Goal: Task Accomplishment & Management: Manage account settings

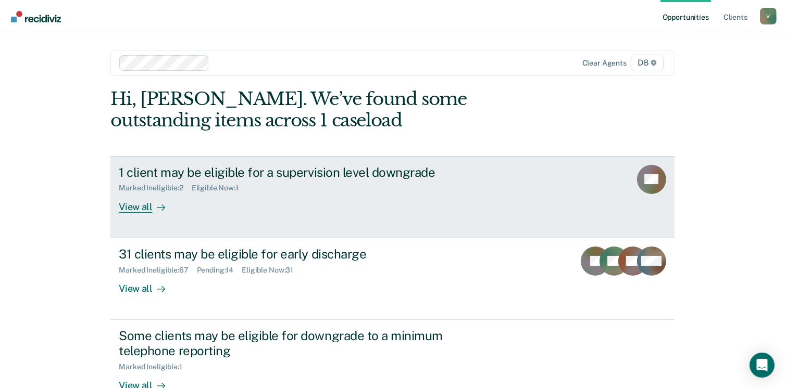
click at [146, 202] on div "View all" at bounding box center [148, 203] width 58 height 20
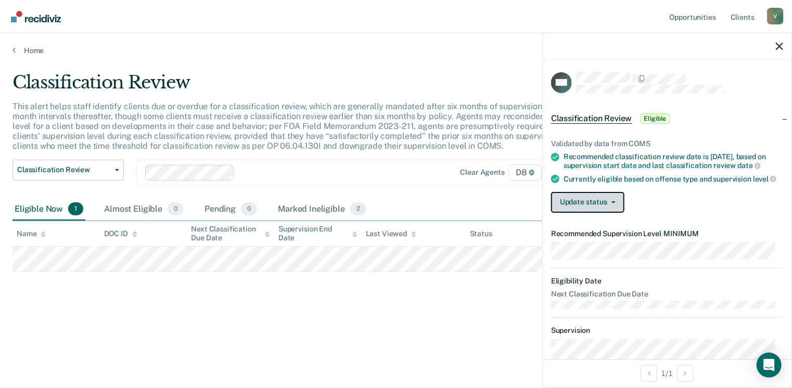
click at [596, 210] on button "Update status" at bounding box center [587, 202] width 73 height 21
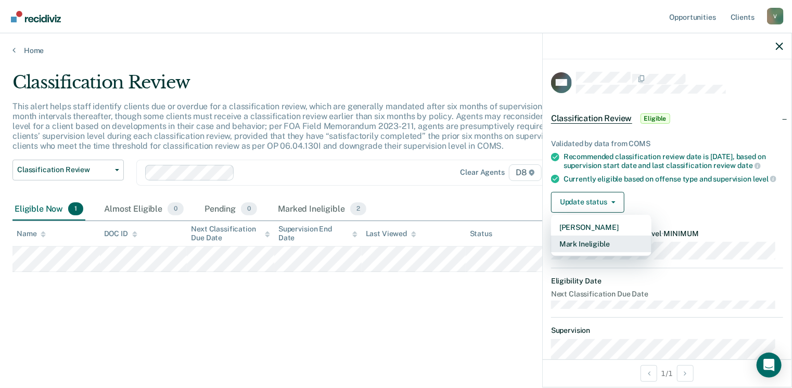
click at [611, 253] on button "Mark Ineligible" at bounding box center [601, 244] width 100 height 17
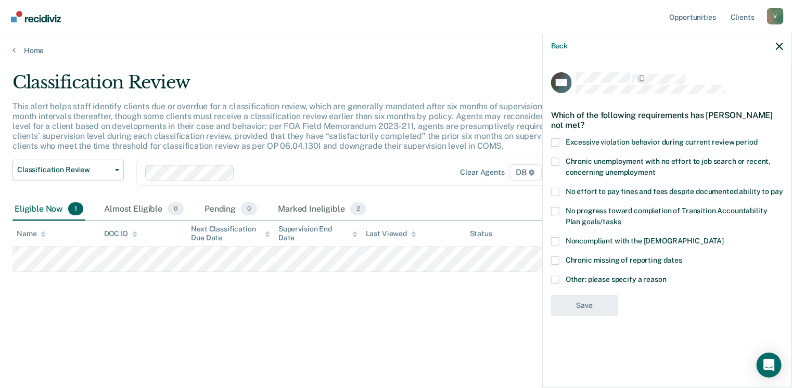
click at [552, 194] on span at bounding box center [555, 192] width 8 height 8
click at [784, 188] on input "No effort to pay fines and fees despite documented ability to pay" at bounding box center [784, 188] width 0 height 0
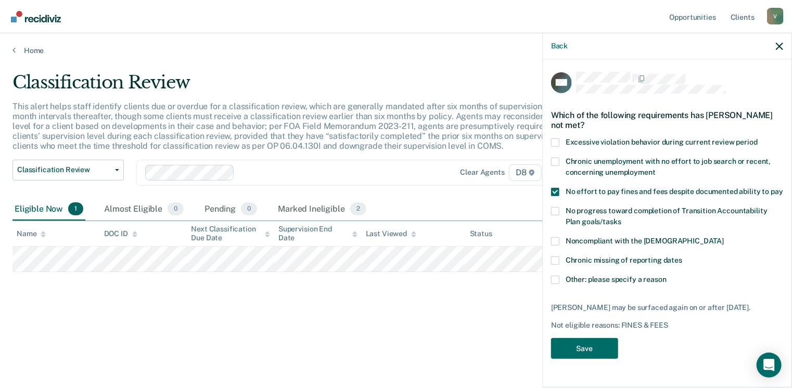
click at [556, 210] on span at bounding box center [555, 211] width 8 height 8
click at [622, 218] on input "No progress toward completion of Transition Accountability Plan goals/tasks" at bounding box center [622, 218] width 0 height 0
click at [589, 340] on button "Save" at bounding box center [584, 348] width 67 height 21
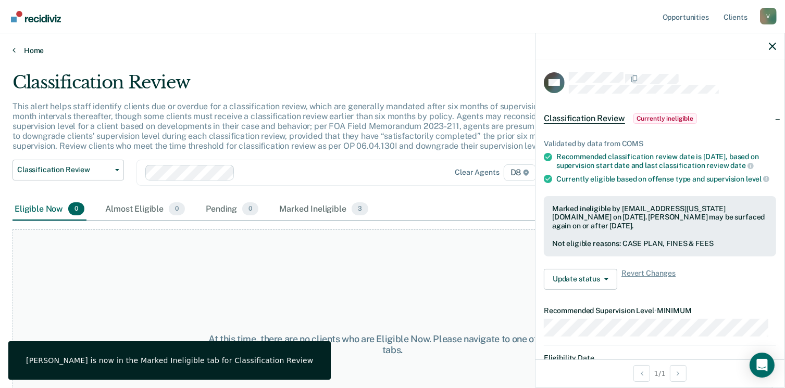
drag, startPoint x: 391, startPoint y: 288, endPoint x: 19, endPoint y: 47, distance: 443.5
click at [19, 47] on link "Home" at bounding box center [392, 50] width 760 height 9
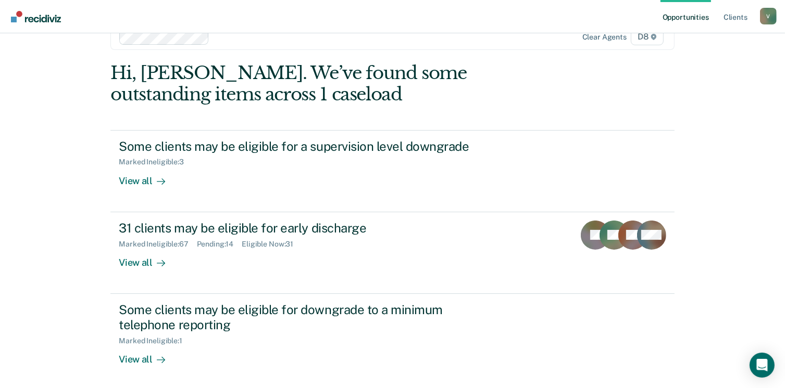
scroll to position [151, 0]
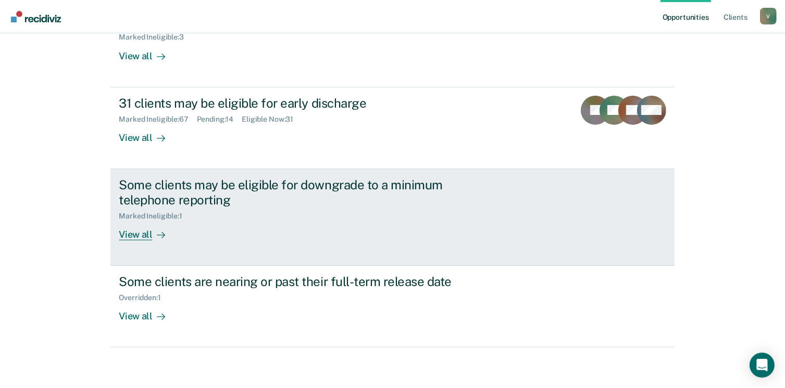
click at [142, 237] on div "View all" at bounding box center [148, 230] width 58 height 20
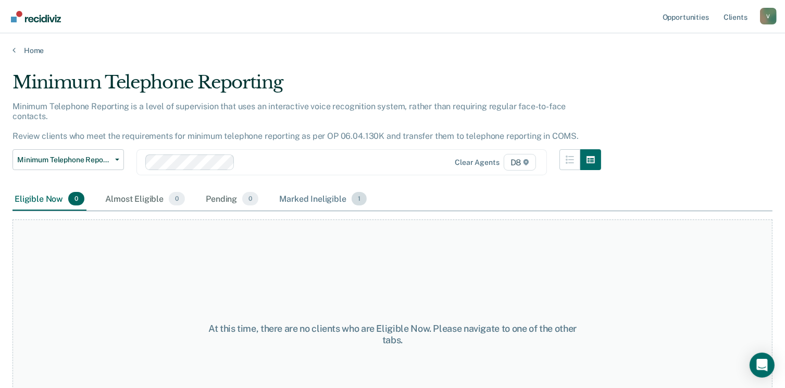
click at [328, 188] on div "Marked Ineligible 1" at bounding box center [323, 199] width 92 height 23
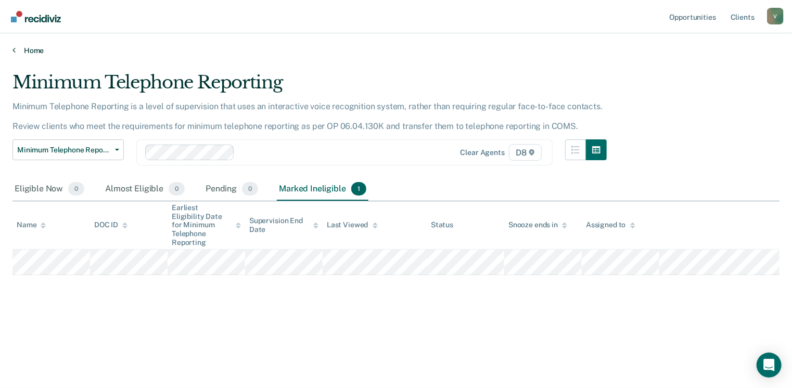
click at [28, 51] on link "Home" at bounding box center [395, 50] width 767 height 9
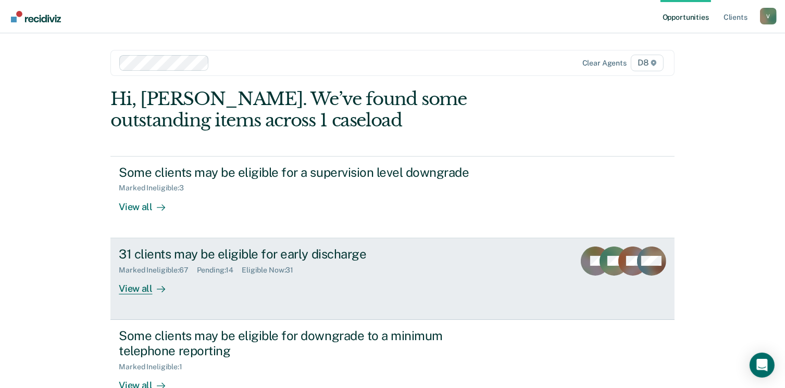
click at [145, 286] on div "View all" at bounding box center [148, 284] width 58 height 20
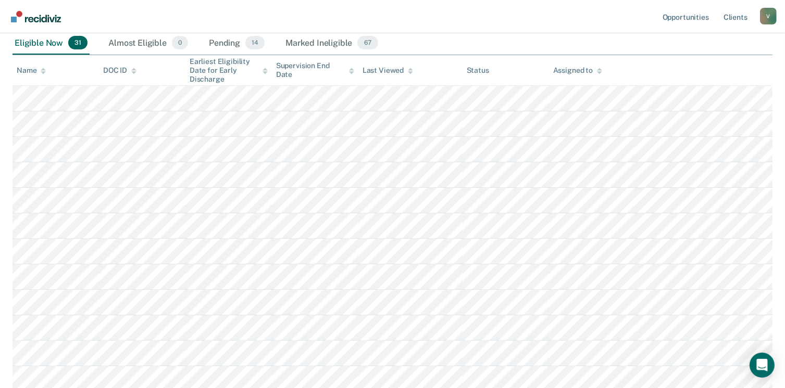
scroll to position [161, 0]
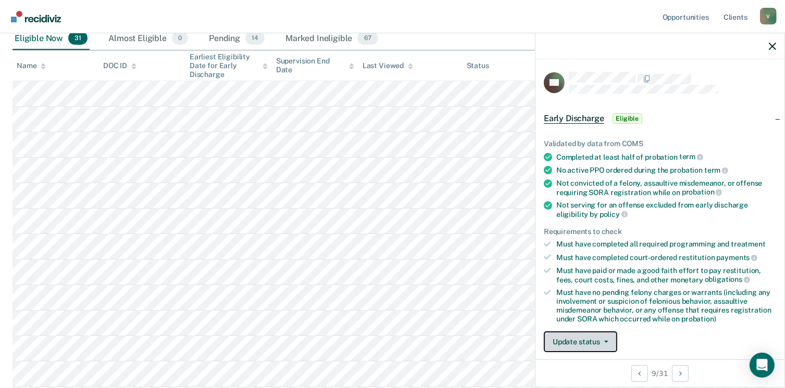
click at [579, 346] on button "Update status" at bounding box center [580, 342] width 73 height 21
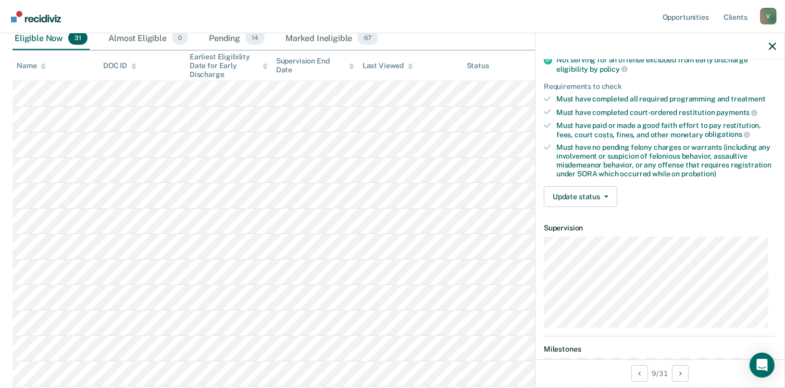
scroll to position [144, 0]
click at [596, 190] on button "Update status" at bounding box center [580, 197] width 73 height 21
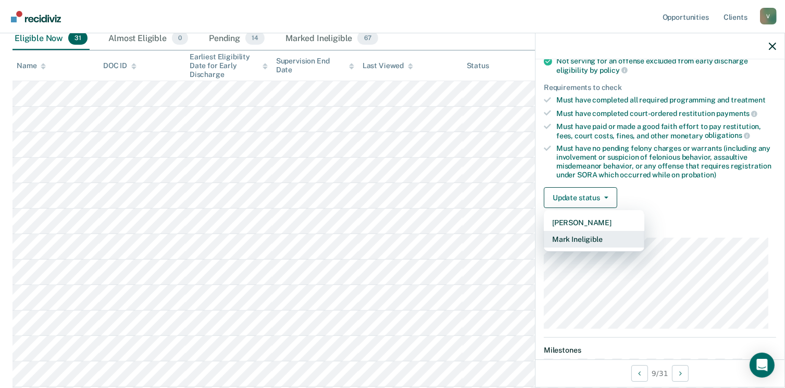
click at [583, 238] on button "Mark Ineligible" at bounding box center [594, 239] width 100 height 17
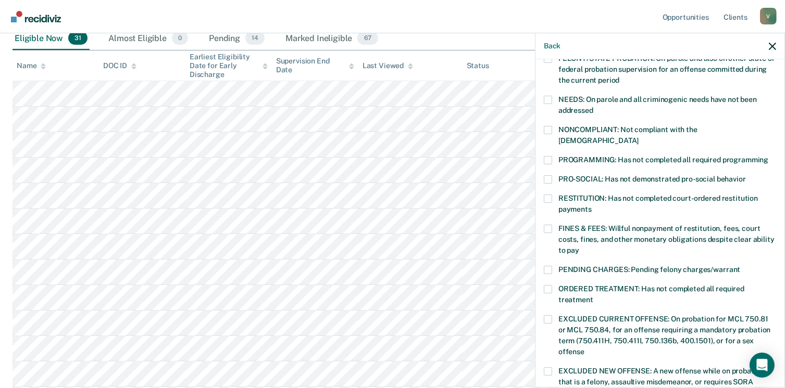
click at [551, 195] on span at bounding box center [548, 199] width 8 height 8
click at [591, 206] on input "RESTITUTION: Has not completed court-ordered restitution payments" at bounding box center [591, 206] width 0 height 0
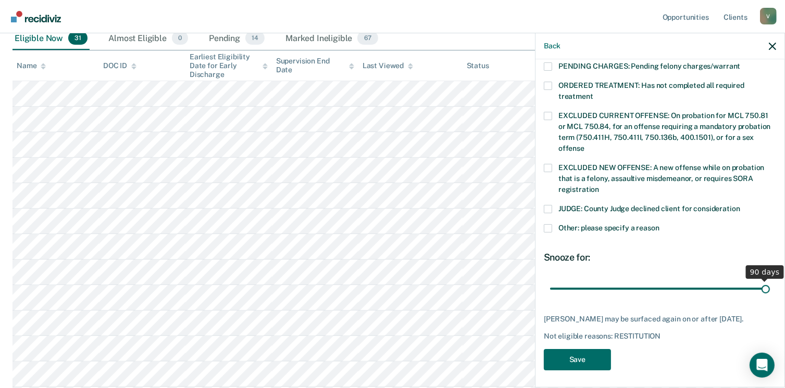
drag, startPoint x: 615, startPoint y: 276, endPoint x: 796, endPoint y: 261, distance: 181.2
type input "90"
click at [769, 280] on input "range" at bounding box center [660, 289] width 220 height 18
click at [585, 358] on button "Save" at bounding box center [577, 359] width 67 height 21
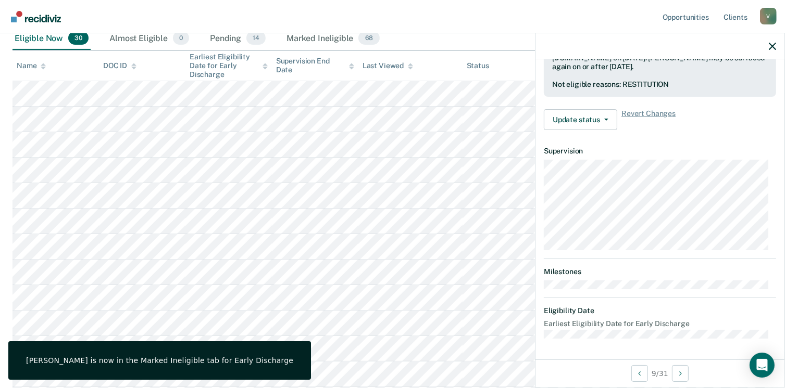
scroll to position [296, 0]
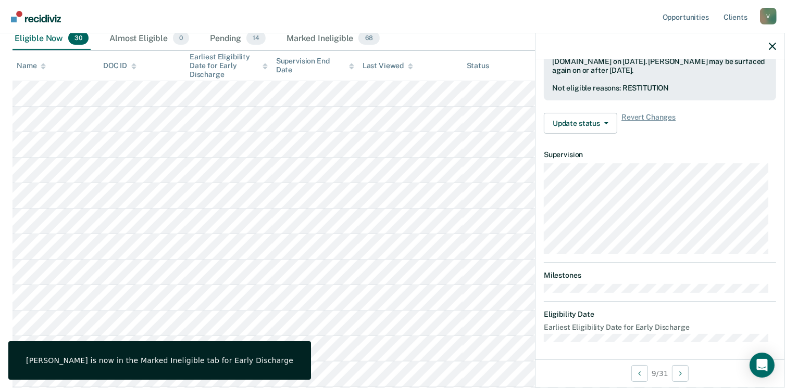
click at [537, 5] on nav "Opportunities Client s [EMAIL_ADDRESS][US_STATE][DOMAIN_NAME] V Profile How it …" at bounding box center [392, 16] width 785 height 33
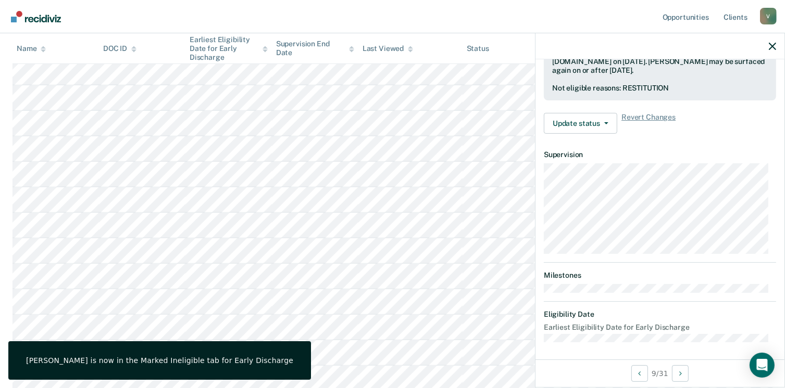
scroll to position [400, 0]
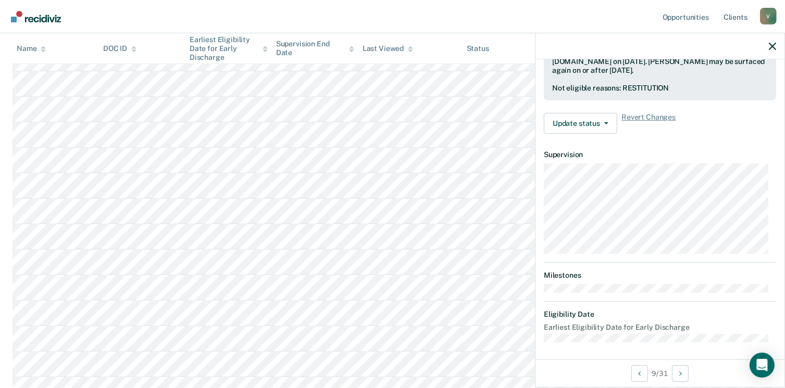
click at [519, 17] on nav "Opportunities Client s [EMAIL_ADDRESS][US_STATE][DOMAIN_NAME] V Profile How it …" at bounding box center [392, 16] width 785 height 33
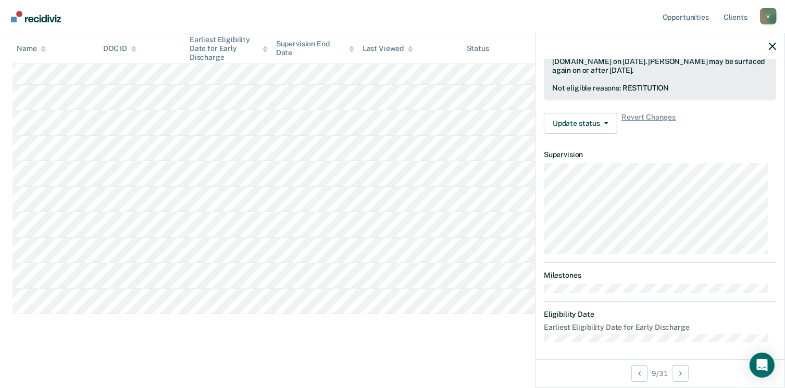
scroll to position [305, 0]
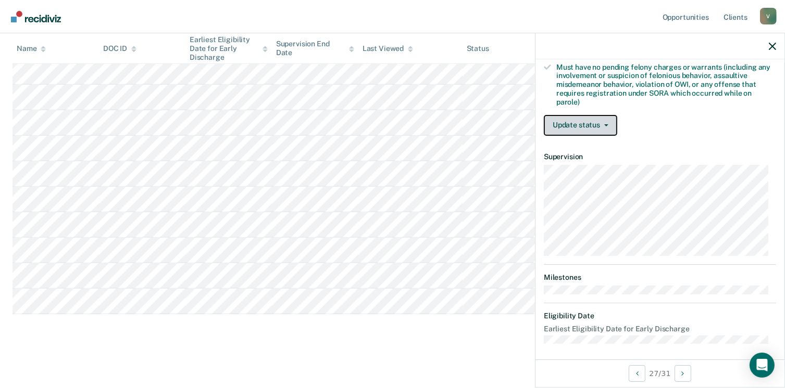
click at [593, 119] on button "Update status" at bounding box center [580, 125] width 73 height 21
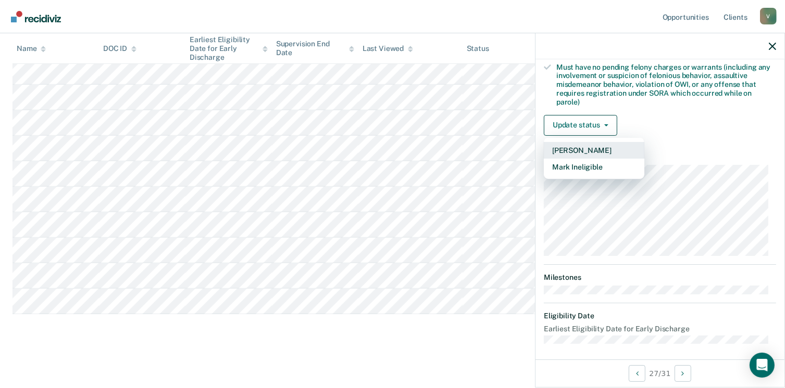
click at [598, 146] on button "[PERSON_NAME]" at bounding box center [594, 150] width 100 height 17
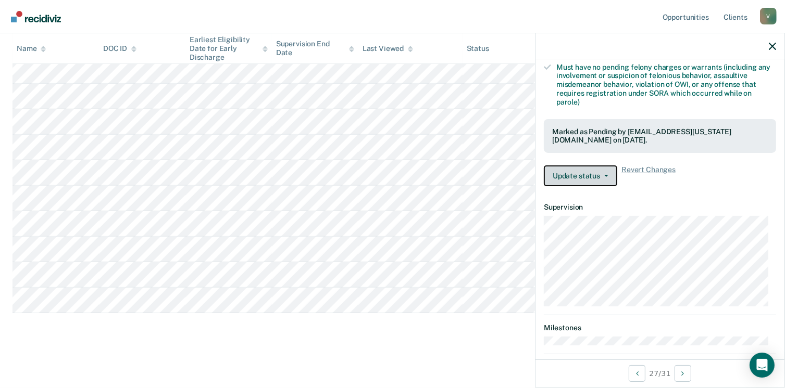
scroll to position [667, 0]
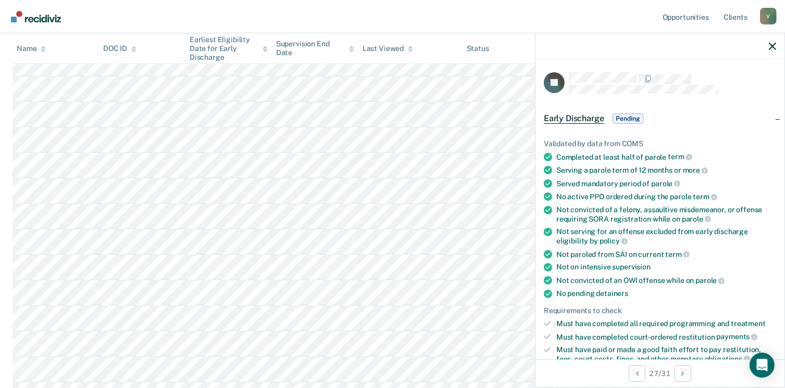
scroll to position [0, 0]
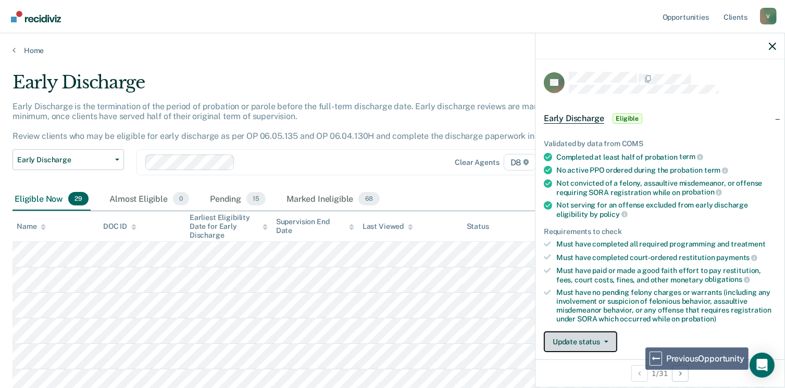
click at [600, 343] on button "Update status" at bounding box center [580, 342] width 73 height 21
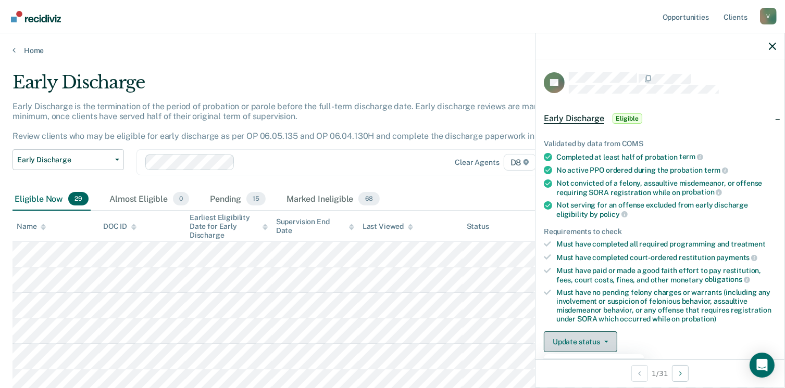
scroll to position [12, 0]
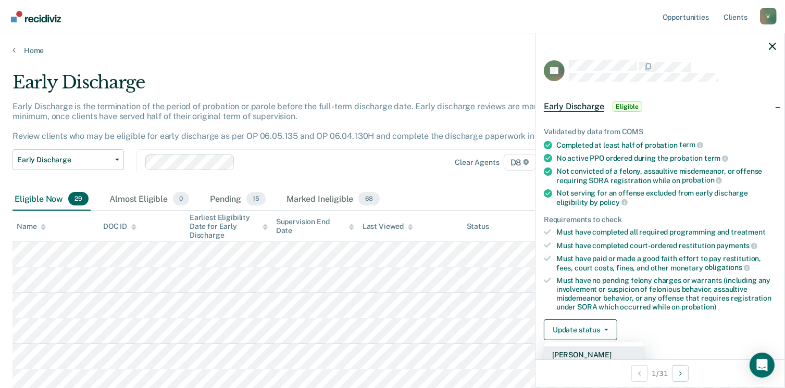
click at [587, 352] on button "[PERSON_NAME]" at bounding box center [594, 355] width 100 height 17
click at [591, 331] on button "Update status" at bounding box center [580, 330] width 73 height 21
click at [591, 348] on button "[PERSON_NAME]" at bounding box center [594, 355] width 100 height 17
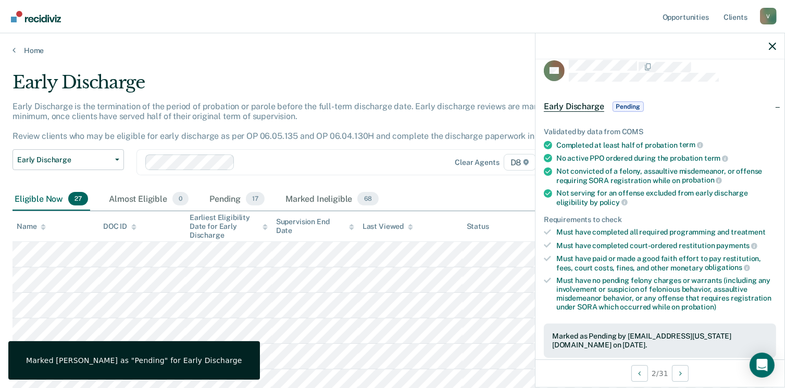
click at [344, 163] on div at bounding box center [329, 163] width 180 height 12
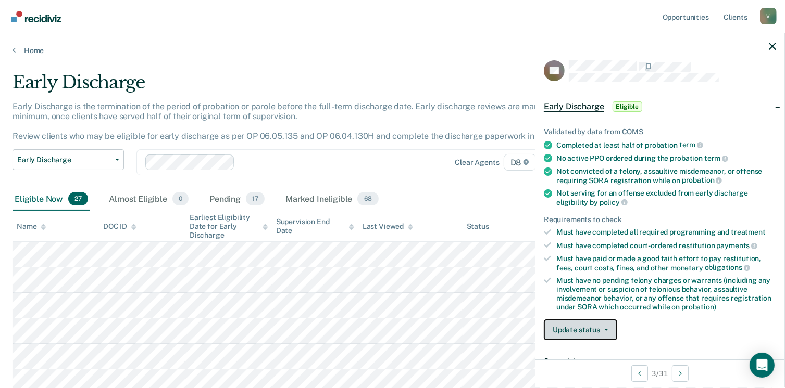
click at [591, 325] on button "Update status" at bounding box center [580, 330] width 73 height 21
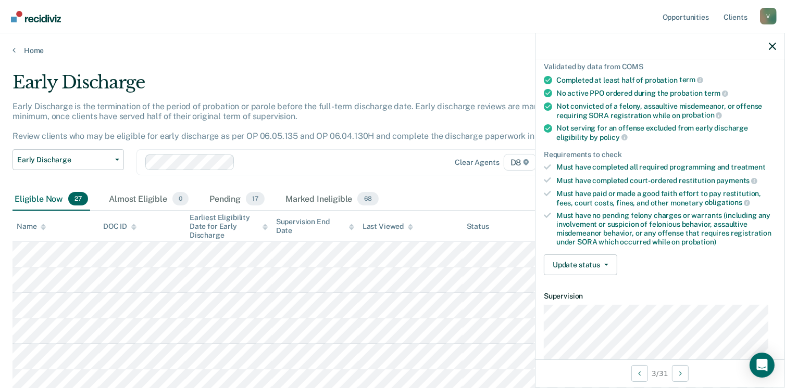
scroll to position [83, 0]
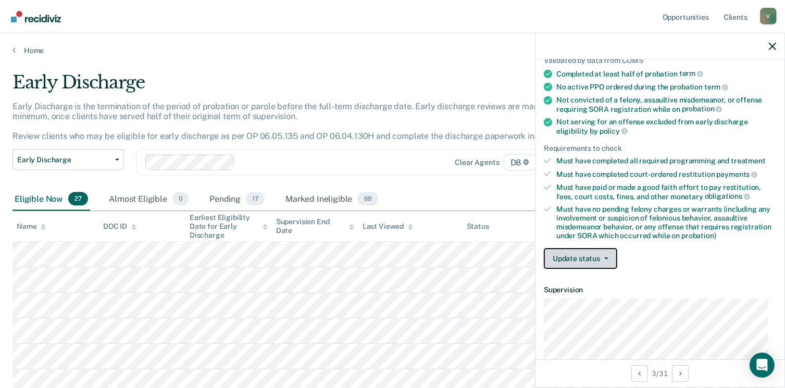
click at [604, 259] on button "Update status" at bounding box center [580, 258] width 73 height 21
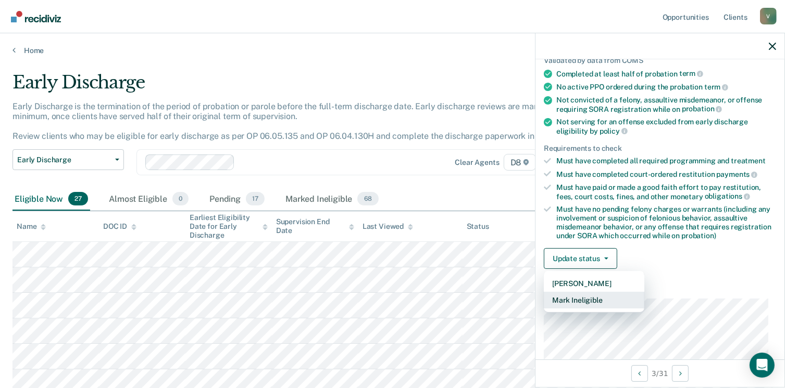
click at [583, 299] on button "Mark Ineligible" at bounding box center [594, 300] width 100 height 17
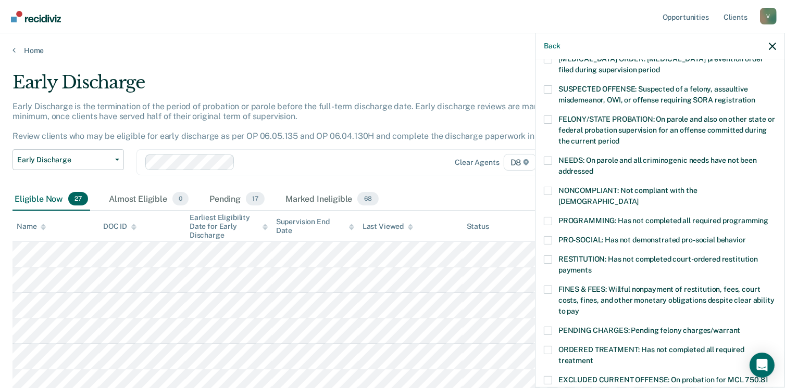
click at [554, 256] on label "RESTITUTION: Has not completed court-ordered restitution payments" at bounding box center [660, 267] width 232 height 22
click at [591, 267] on input "RESTITUTION: Has not completed court-ordered restitution payments" at bounding box center [591, 267] width 0 height 0
click at [550, 286] on span at bounding box center [548, 290] width 8 height 8
click at [579, 308] on input "FINES & FEES: Willful nonpayment of restitution, fees, court costs, fines, and …" at bounding box center [579, 308] width 0 height 0
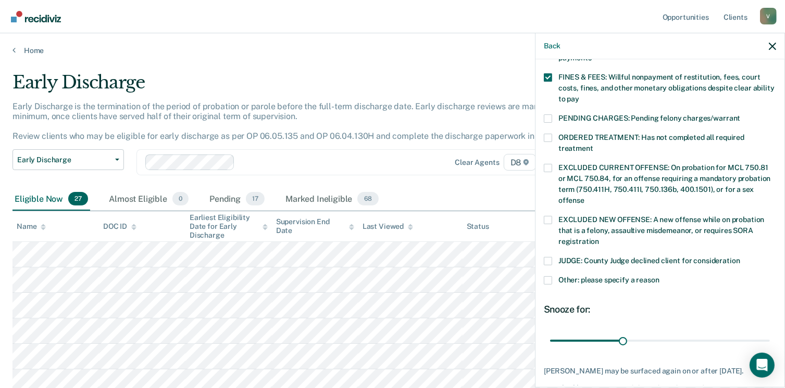
scroll to position [339, 0]
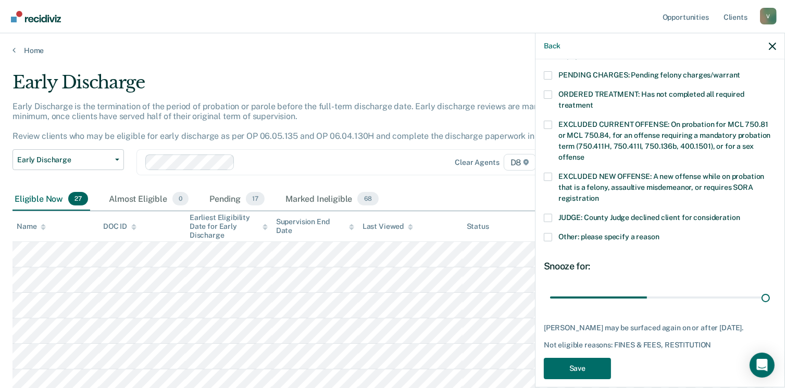
drag, startPoint x: 621, startPoint y: 288, endPoint x: 791, endPoint y: 284, distance: 170.3
type input "90"
click at [769, 289] on input "range" at bounding box center [660, 298] width 220 height 18
click at [570, 359] on button "Save" at bounding box center [577, 368] width 67 height 21
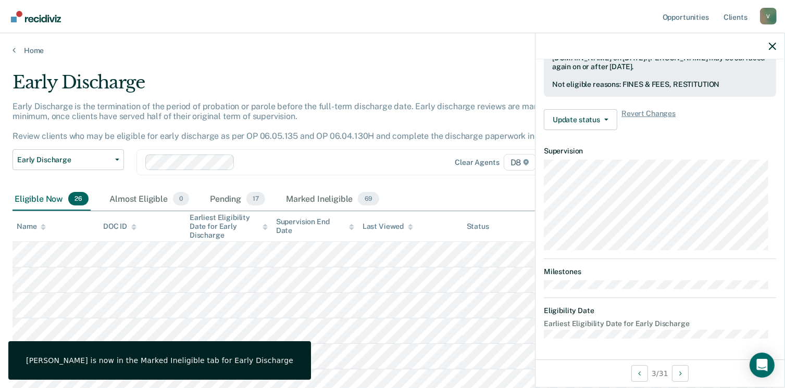
scroll to position [296, 0]
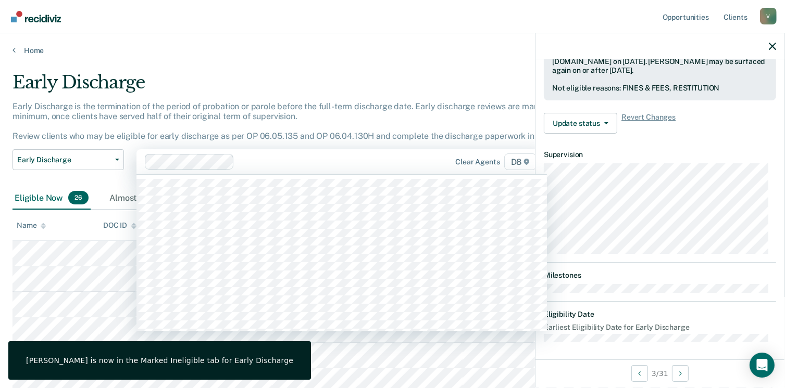
click at [371, 154] on div at bounding box center [282, 162] width 275 height 16
click at [289, 72] on div "Early Discharge" at bounding box center [306, 87] width 588 height 30
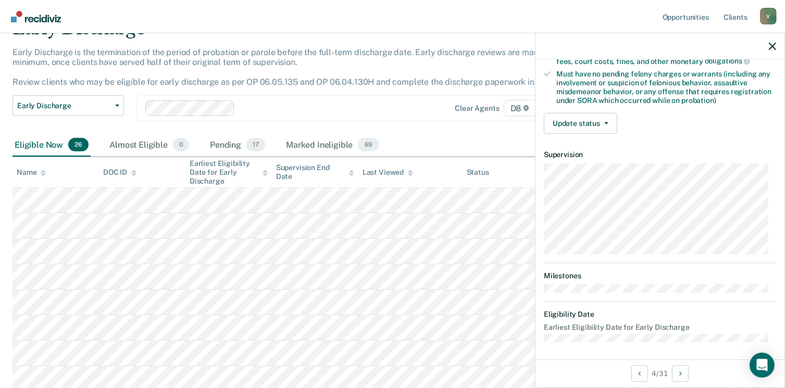
scroll to position [58, 0]
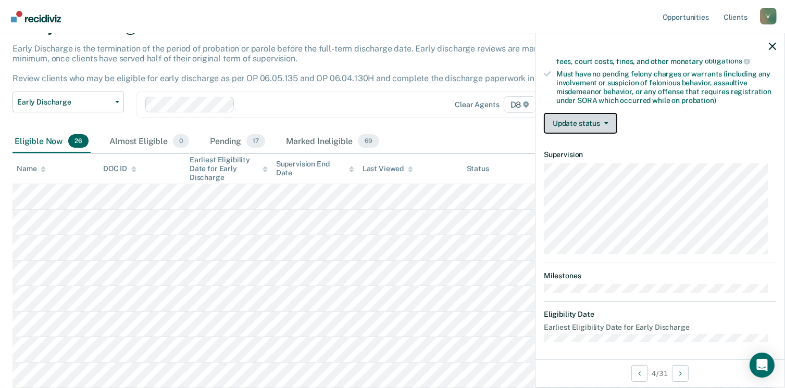
click at [596, 122] on button "Update status" at bounding box center [580, 123] width 73 height 21
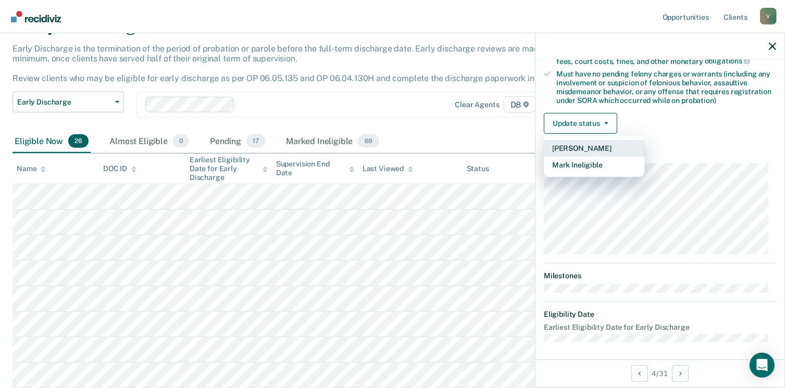
click at [587, 142] on button "[PERSON_NAME]" at bounding box center [594, 148] width 100 height 17
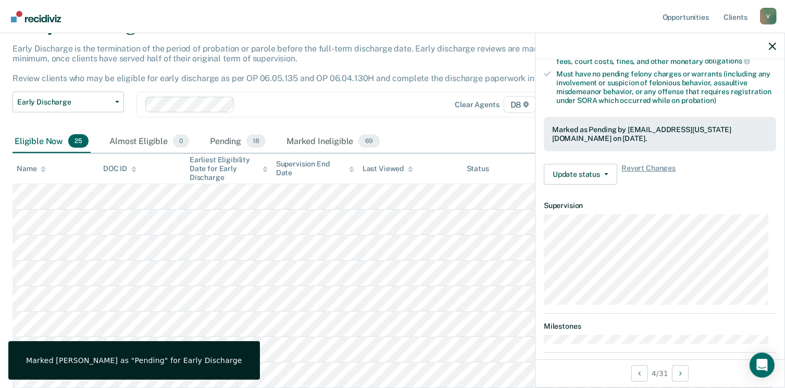
click at [333, 113] on div "Clear agents D8" at bounding box center [341, 105] width 410 height 26
click at [74, 172] on th "Name" at bounding box center [55, 169] width 86 height 31
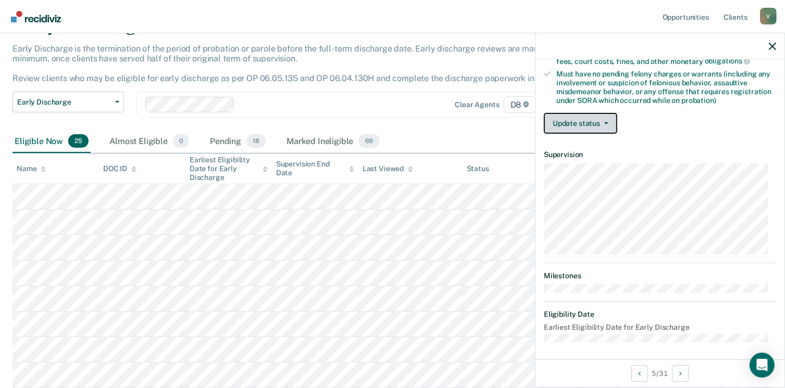
click at [598, 114] on button "Update status" at bounding box center [580, 123] width 73 height 21
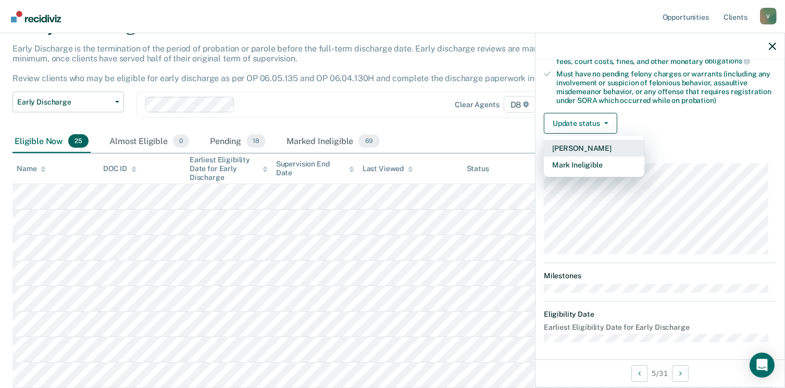
click at [590, 146] on button "[PERSON_NAME]" at bounding box center [594, 148] width 100 height 17
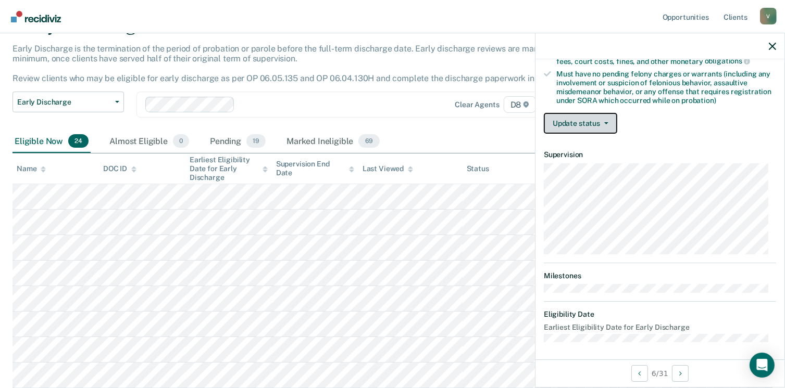
click at [597, 113] on button "Update status" at bounding box center [580, 123] width 73 height 21
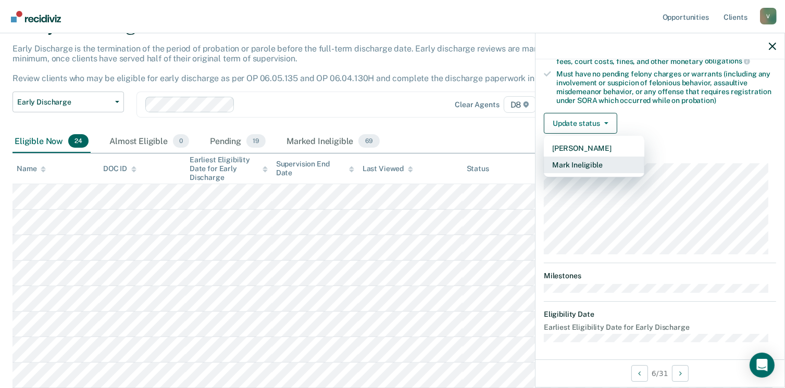
click at [596, 163] on button "Mark Ineligible" at bounding box center [594, 165] width 100 height 17
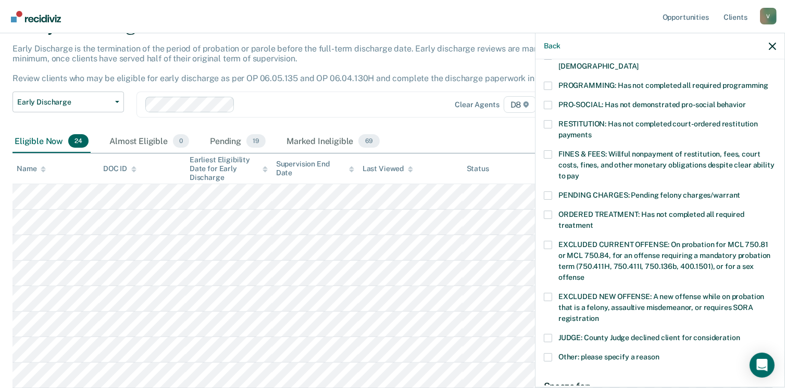
click at [550, 150] on span at bounding box center [548, 154] width 8 height 8
click at [579, 172] on input "FINES & FEES: Willful nonpayment of restitution, fees, court costs, fines, and …" at bounding box center [579, 172] width 0 height 0
drag, startPoint x: 776, startPoint y: 200, endPoint x: 786, endPoint y: 259, distance: 59.1
click at [785, 259] on html "Looks like you’re using Internet Explorer 11. For faster loading and a better e…" at bounding box center [392, 136] width 785 height 388
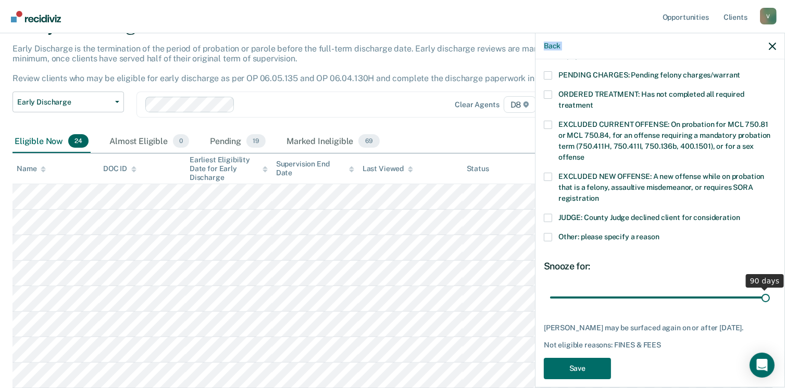
drag, startPoint x: 619, startPoint y: 287, endPoint x: 796, endPoint y: 288, distance: 177.0
type input "90"
click at [769, 289] on input "range" at bounding box center [660, 298] width 220 height 18
click at [554, 370] on div "EC Which of the following requirements has [PERSON_NAME] not met? [MEDICAL_DATA…" at bounding box center [660, 59] width 232 height 653
click at [588, 358] on button "Save" at bounding box center [577, 368] width 67 height 21
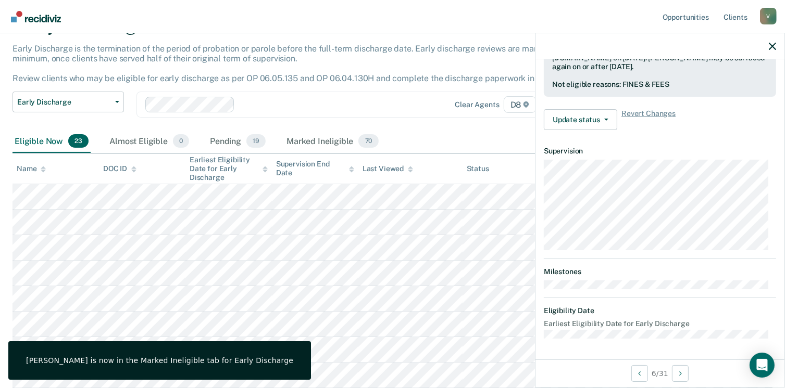
scroll to position [296, 0]
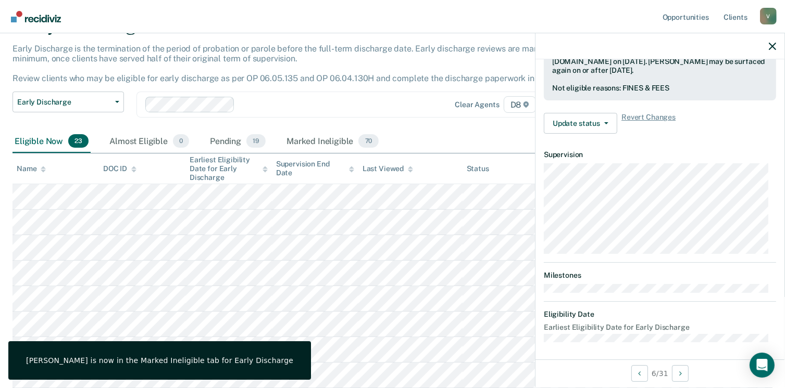
click at [317, 95] on div "Clear agents D8" at bounding box center [341, 105] width 410 height 26
click at [254, 59] on p "Early Discharge is the termination of the period of probation or parole before …" at bounding box center [292, 64] width 560 height 40
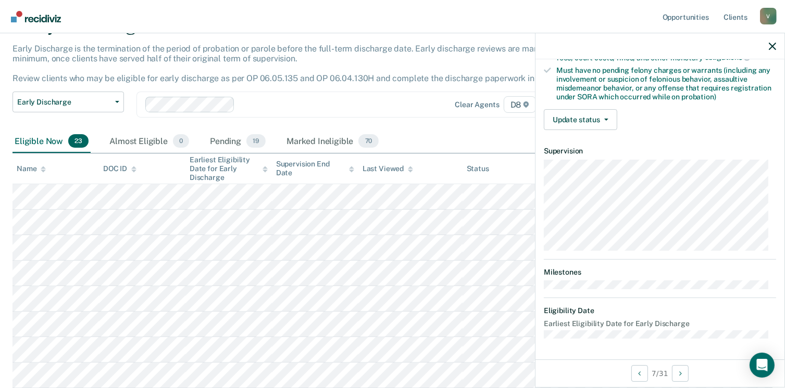
scroll to position [219, 0]
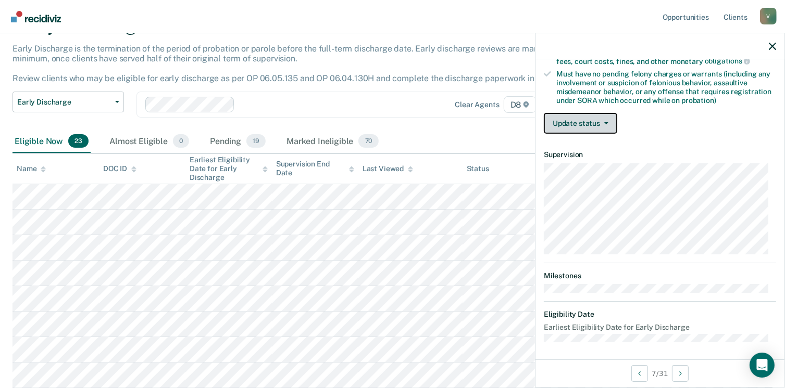
click at [606, 125] on button "Update status" at bounding box center [580, 123] width 73 height 21
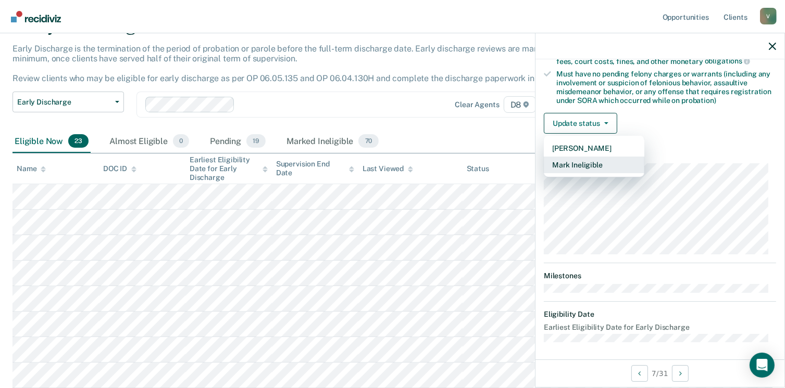
click at [598, 163] on button "Mark Ineligible" at bounding box center [594, 165] width 100 height 17
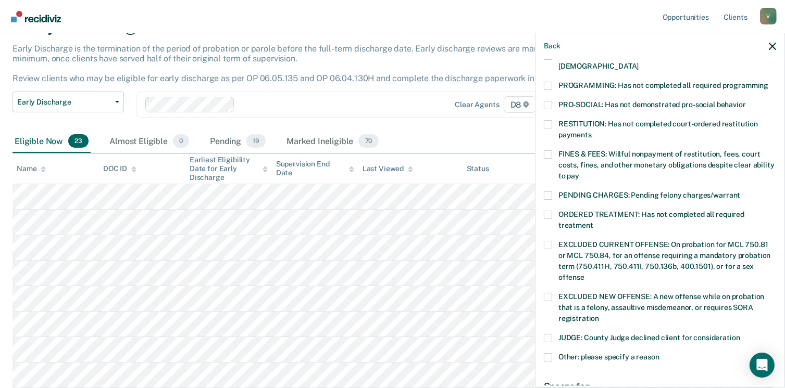
click at [550, 120] on span at bounding box center [548, 124] width 8 height 8
click at [591, 131] on input "RESTITUTION: Has not completed court-ordered restitution payments" at bounding box center [591, 131] width 0 height 0
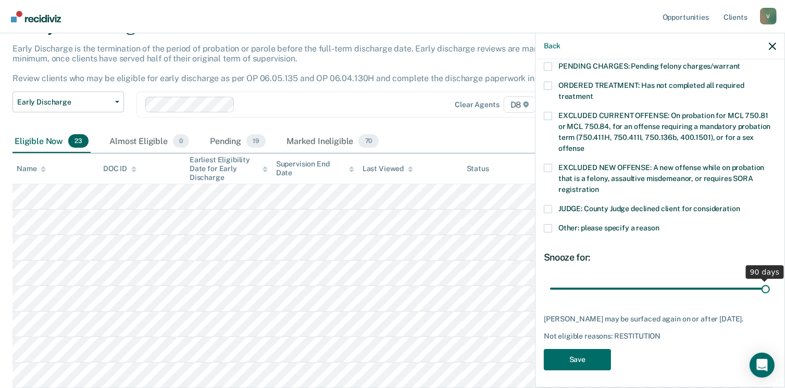
drag, startPoint x: 620, startPoint y: 276, endPoint x: 796, endPoint y: 270, distance: 175.6
type input "90"
click at [769, 280] on input "range" at bounding box center [660, 289] width 220 height 18
click at [580, 354] on button "Save" at bounding box center [577, 359] width 67 height 21
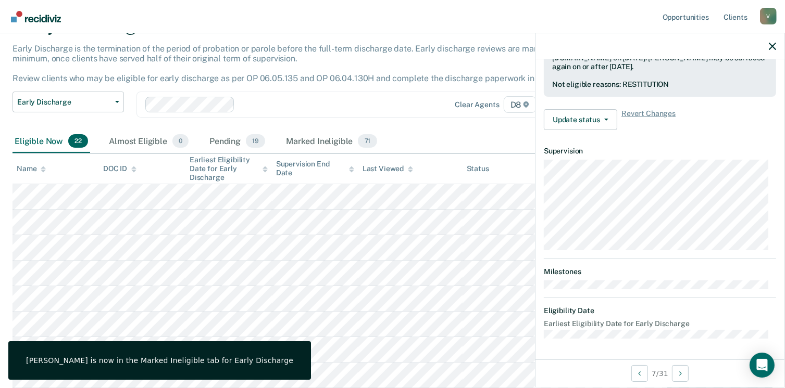
scroll to position [296, 0]
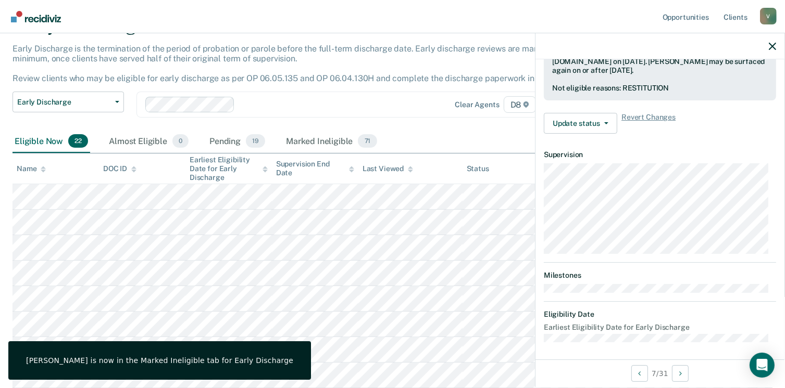
click at [369, 113] on div "Clear agents D8" at bounding box center [341, 105] width 410 height 26
click at [369, 53] on p "Early Discharge is the termination of the period of probation or parole before …" at bounding box center [292, 64] width 560 height 40
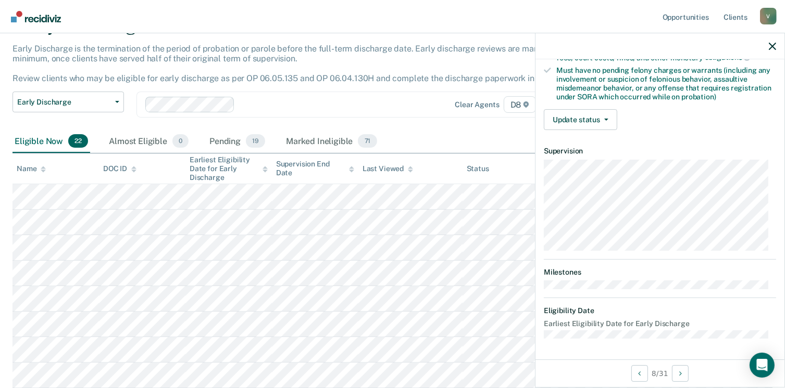
scroll to position [219, 0]
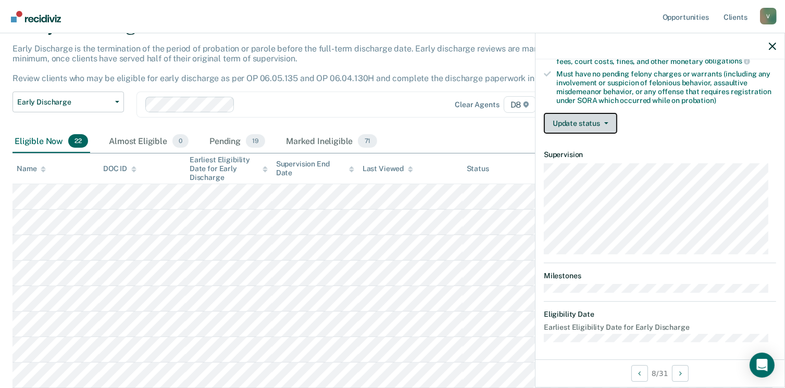
click at [604, 122] on button "Update status" at bounding box center [580, 123] width 73 height 21
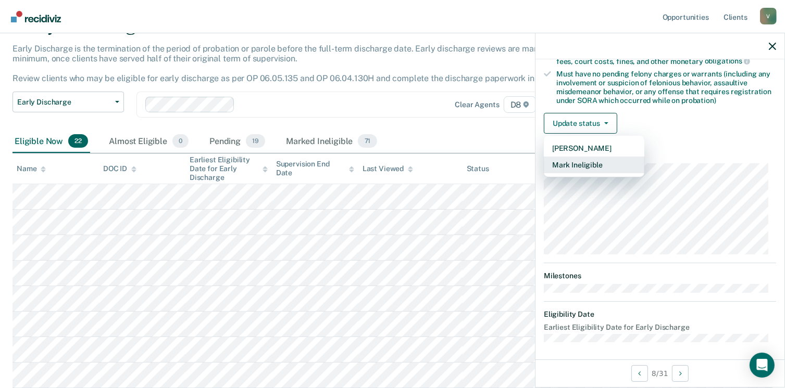
click at [592, 162] on button "Mark Ineligible" at bounding box center [594, 165] width 100 height 17
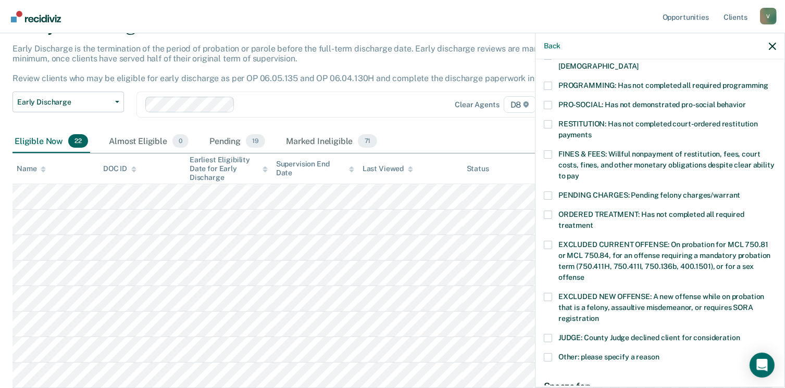
click at [548, 120] on span at bounding box center [548, 124] width 8 height 8
click at [591, 131] on input "RESTITUTION: Has not completed court-ordered restitution payments" at bounding box center [591, 131] width 0 height 0
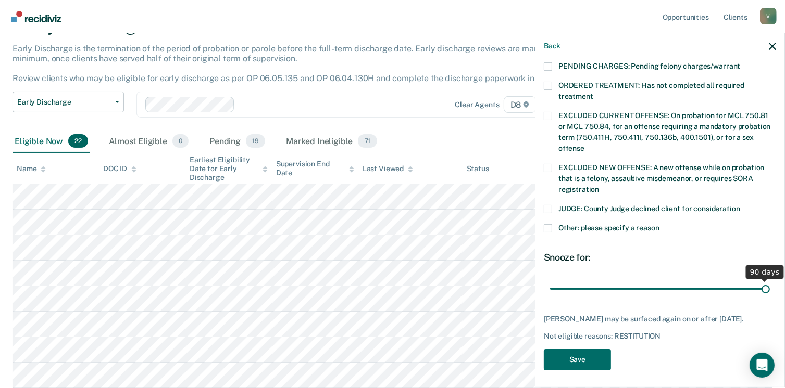
drag, startPoint x: 621, startPoint y: 277, endPoint x: 796, endPoint y: 261, distance: 175.7
type input "90"
click at [769, 280] on input "range" at bounding box center [660, 289] width 220 height 18
click at [582, 360] on button "Save" at bounding box center [577, 359] width 67 height 21
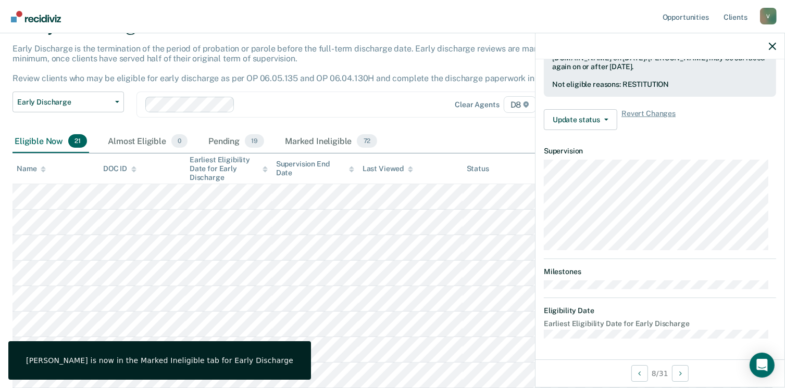
scroll to position [296, 0]
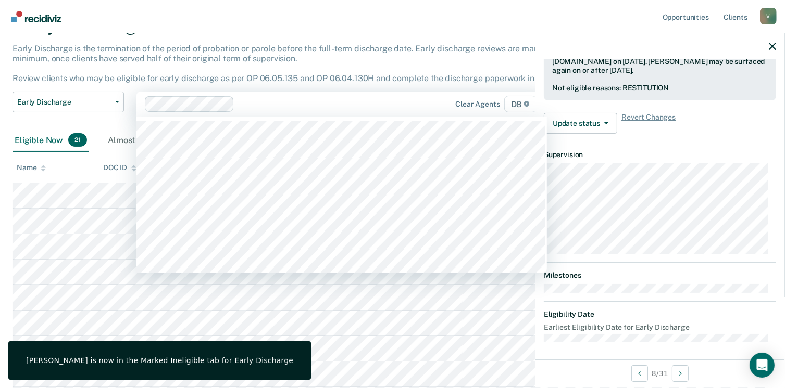
drag, startPoint x: 362, startPoint y: 110, endPoint x: 330, endPoint y: 67, distance: 53.6
click at [330, 67] on div "Early Discharge is the termination of the period of probation or parole before …" at bounding box center [306, 68] width 588 height 48
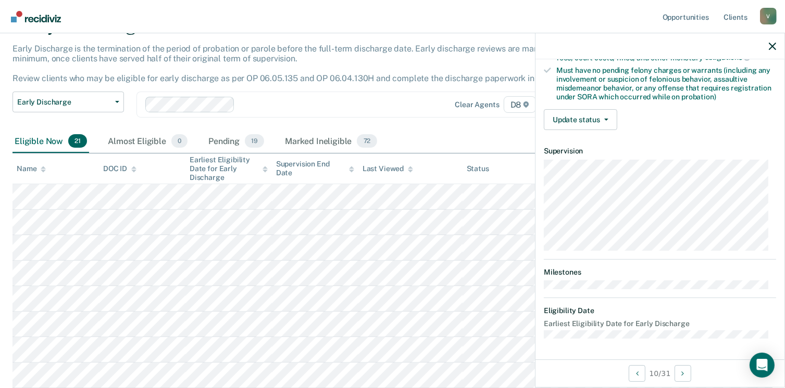
scroll to position [219, 0]
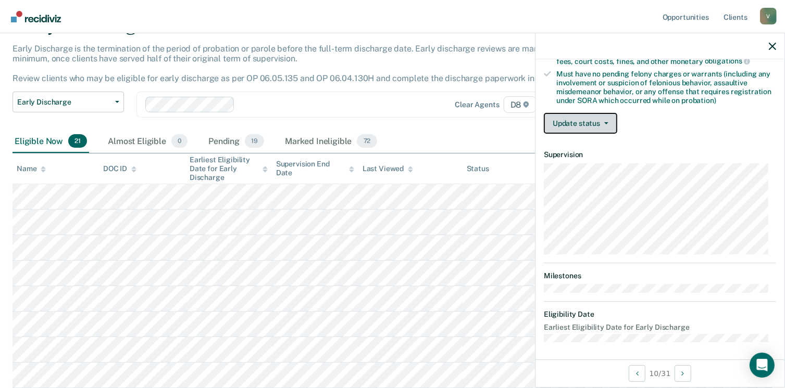
click at [598, 122] on button "Update status" at bounding box center [580, 123] width 73 height 21
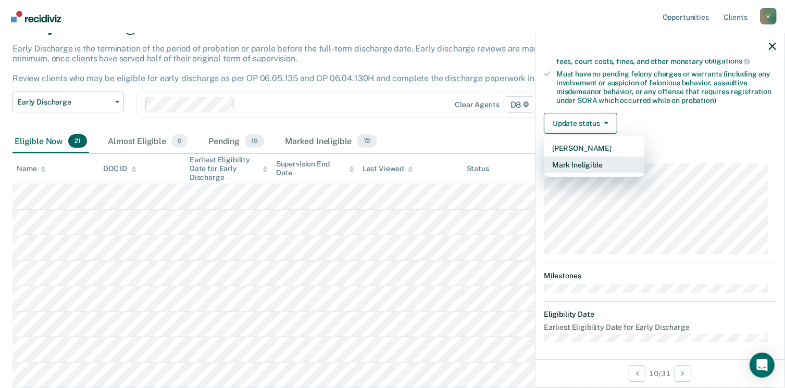
click at [596, 165] on button "Mark Ineligible" at bounding box center [594, 165] width 100 height 17
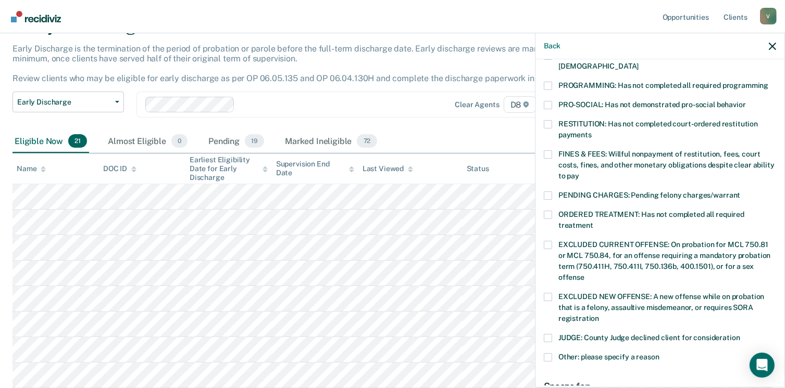
click at [550, 120] on span at bounding box center [548, 124] width 8 height 8
click at [591, 131] on input "RESTITUTION: Has not completed court-ordered restitution payments" at bounding box center [591, 131] width 0 height 0
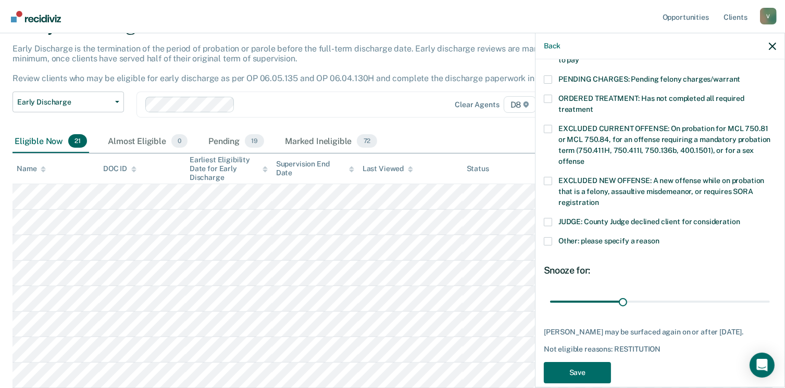
scroll to position [339, 0]
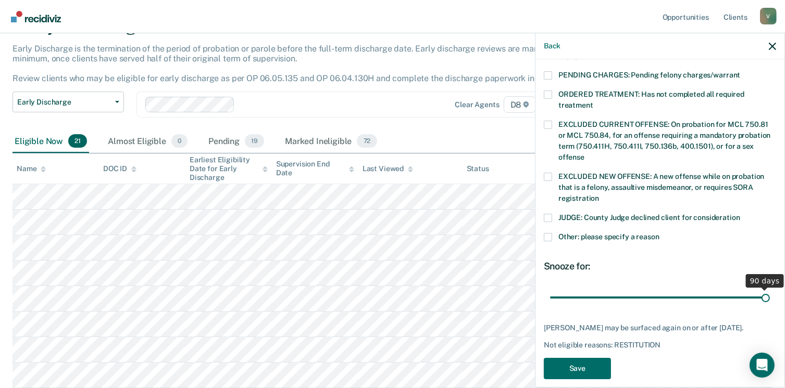
drag, startPoint x: 621, startPoint y: 286, endPoint x: 796, endPoint y: 273, distance: 175.4
type input "90"
click at [769, 289] on input "range" at bounding box center [660, 298] width 220 height 18
click at [565, 365] on button "Save" at bounding box center [577, 368] width 67 height 21
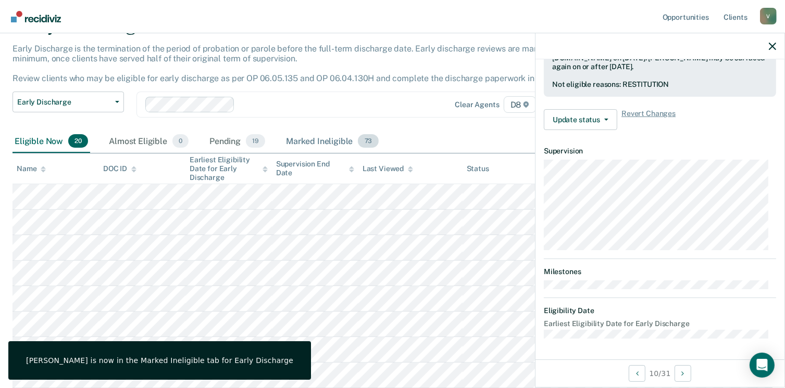
scroll to position [296, 0]
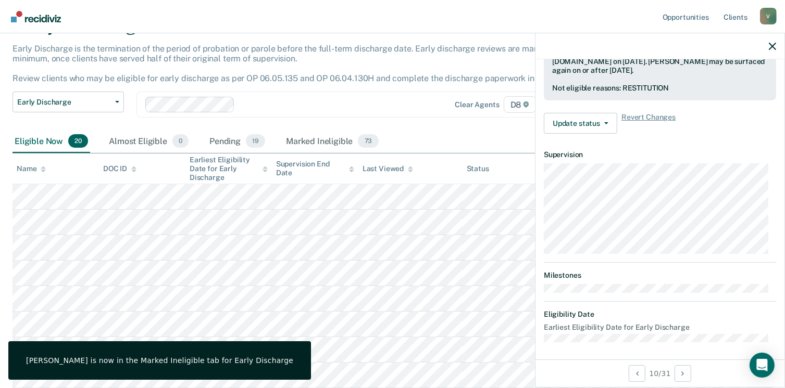
click at [373, 112] on div "Clear agents D8" at bounding box center [341, 105] width 410 height 26
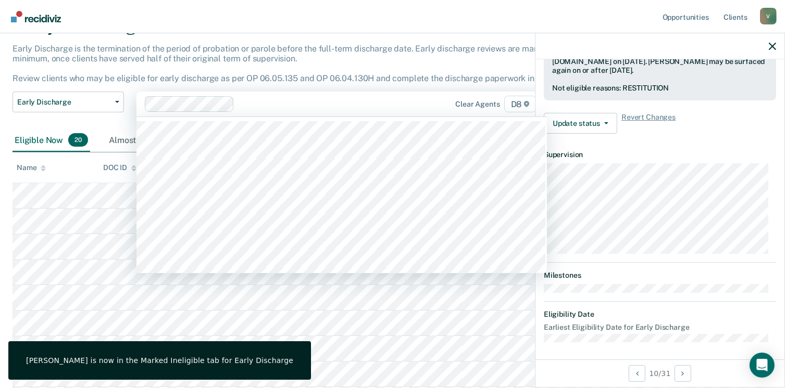
click at [284, 64] on div "Early Discharge is the termination of the period of probation or parole before …" at bounding box center [306, 68] width 588 height 48
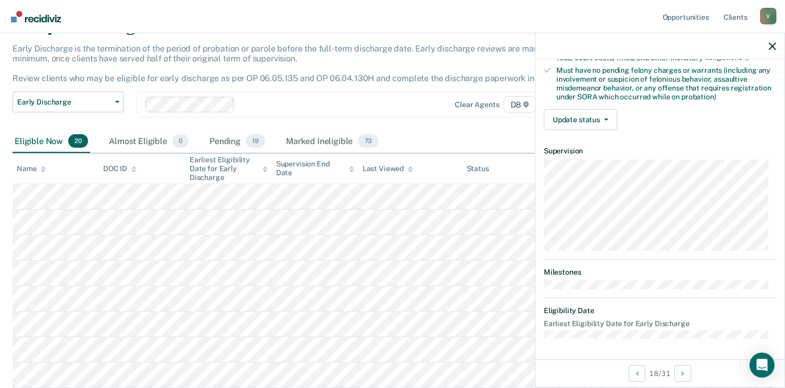
scroll to position [219, 0]
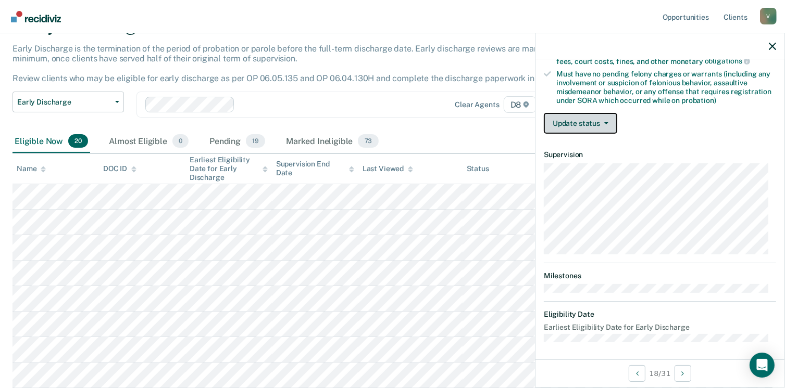
click at [591, 121] on button "Update status" at bounding box center [580, 123] width 73 height 21
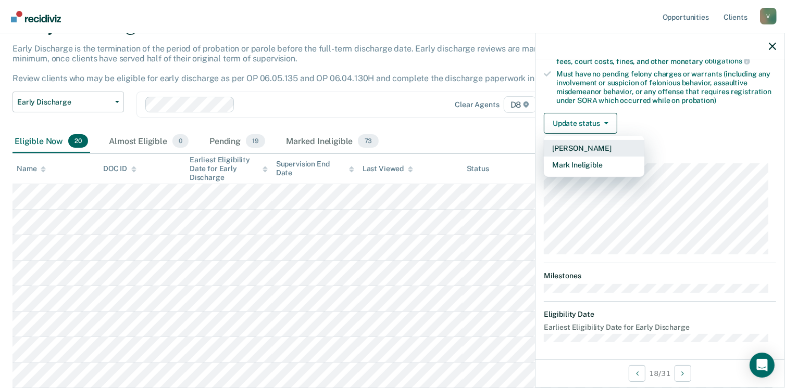
click at [587, 147] on button "[PERSON_NAME]" at bounding box center [594, 148] width 100 height 17
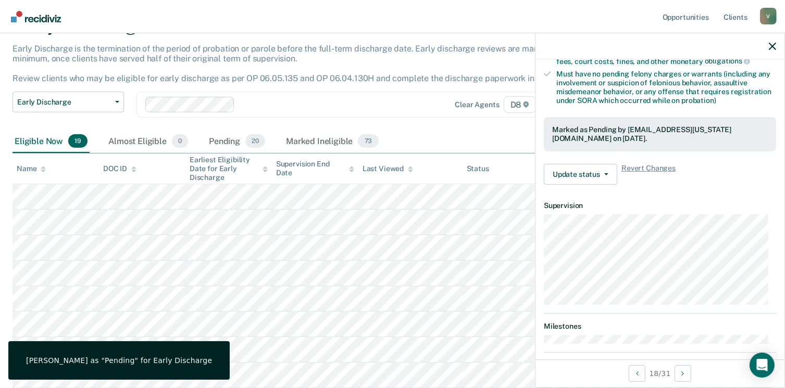
click at [453, 123] on div "Early Discharge Classification Review Early Discharge Minimum Telephone Reporti…" at bounding box center [306, 111] width 588 height 39
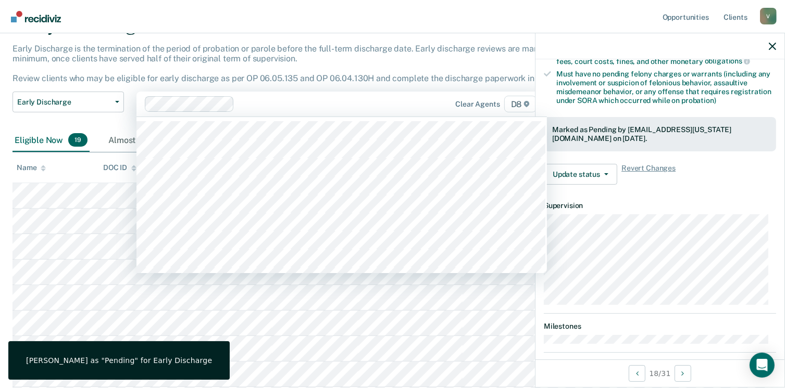
click at [323, 98] on div at bounding box center [328, 104] width 181 height 12
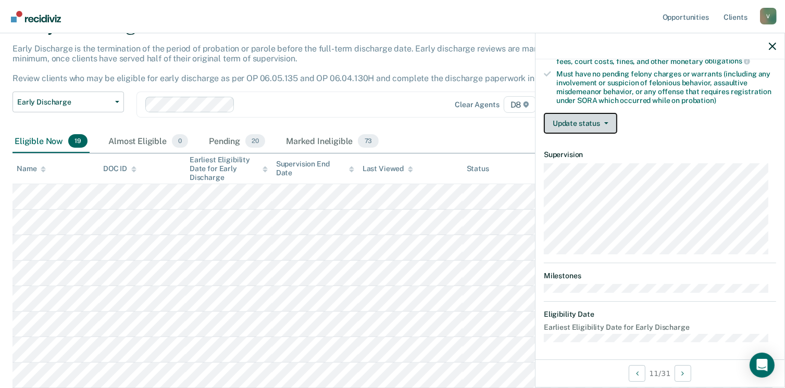
click at [597, 115] on button "Update status" at bounding box center [580, 123] width 73 height 21
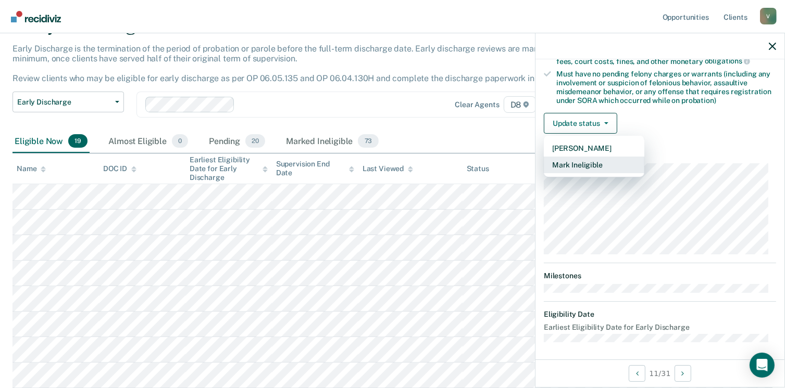
click at [580, 163] on button "Mark Ineligible" at bounding box center [594, 165] width 100 height 17
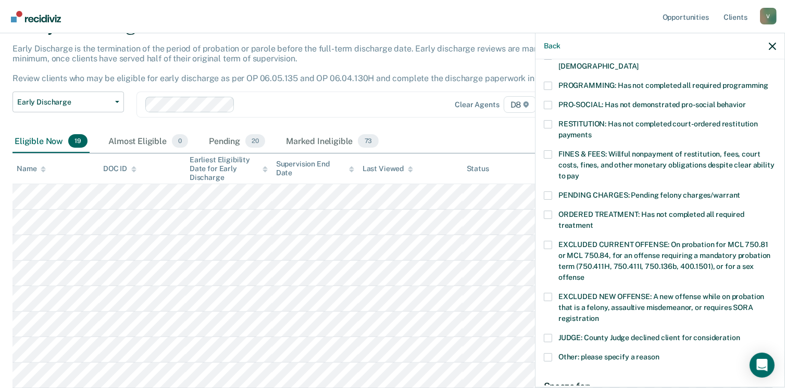
click at [547, 150] on span at bounding box center [548, 154] width 8 height 8
click at [579, 172] on input "FINES & FEES: Willful nonpayment of restitution, fees, court costs, fines, and …" at bounding box center [579, 172] width 0 height 0
click at [543, 114] on div "MR Which of the following requirements has [PERSON_NAME] not met? [MEDICAL_DATA…" at bounding box center [659, 222] width 249 height 326
click at [552, 120] on label "RESTITUTION: Has not completed court-ordered restitution payments" at bounding box center [660, 131] width 232 height 22
click at [591, 131] on input "RESTITUTION: Has not completed court-ordered restitution payments" at bounding box center [591, 131] width 0 height 0
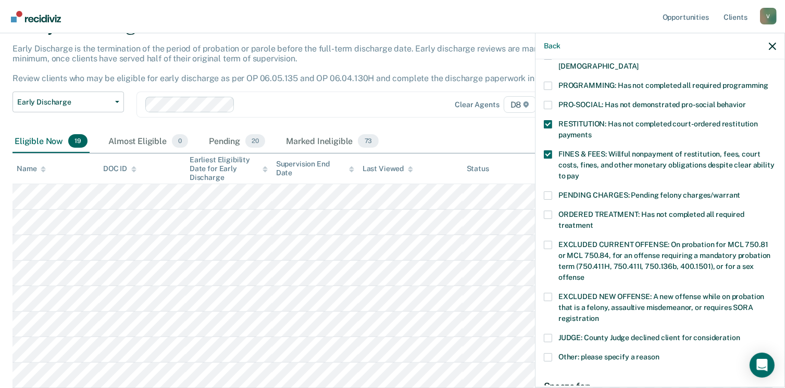
scroll to position [348, 0]
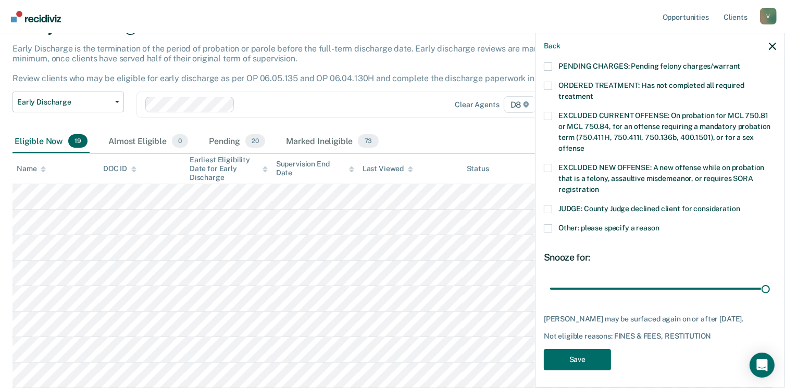
drag, startPoint x: 617, startPoint y: 277, endPoint x: 790, endPoint y: 275, distance: 172.9
type input "90"
click at [769, 280] on input "range" at bounding box center [660, 289] width 220 height 18
click at [593, 352] on button "Save" at bounding box center [577, 359] width 67 height 21
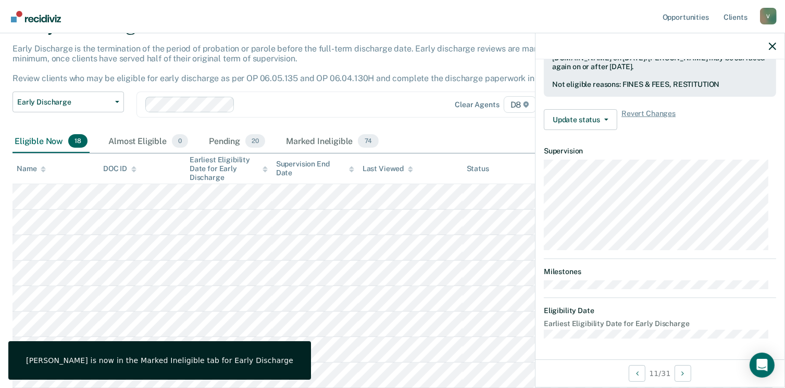
scroll to position [296, 0]
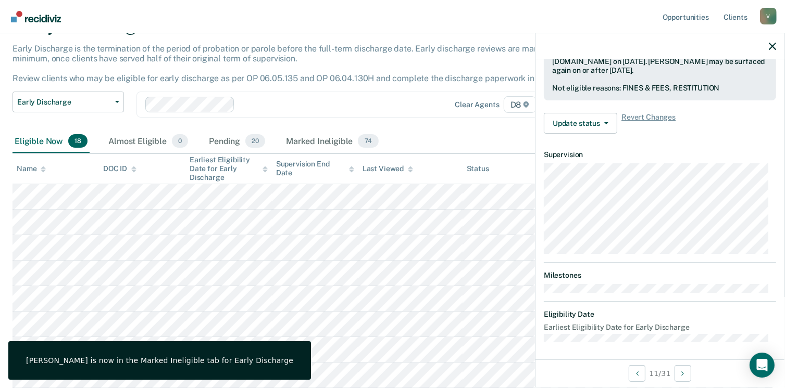
click at [404, 117] on div "Clear agents D8" at bounding box center [341, 105] width 410 height 26
click at [402, 67] on div "Early Discharge is the termination of the period of probation or parole before …" at bounding box center [306, 68] width 588 height 48
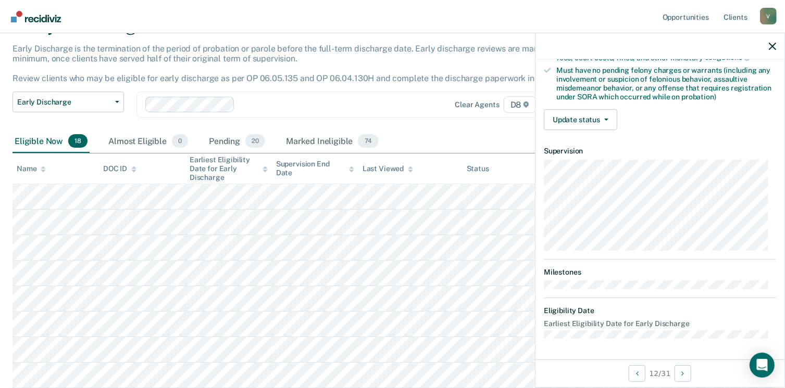
scroll to position [219, 0]
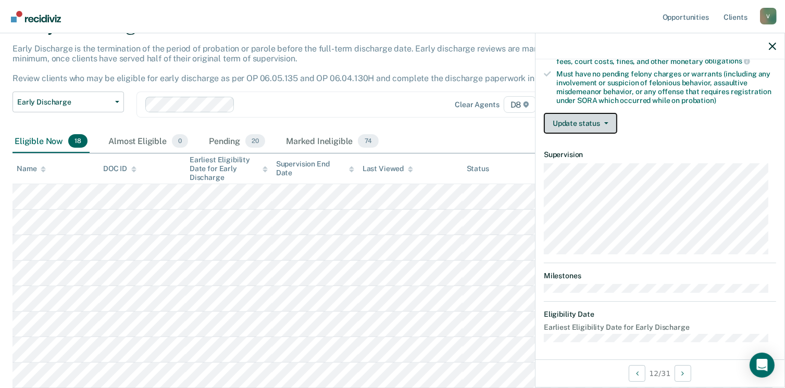
click at [605, 118] on button "Update status" at bounding box center [580, 123] width 73 height 21
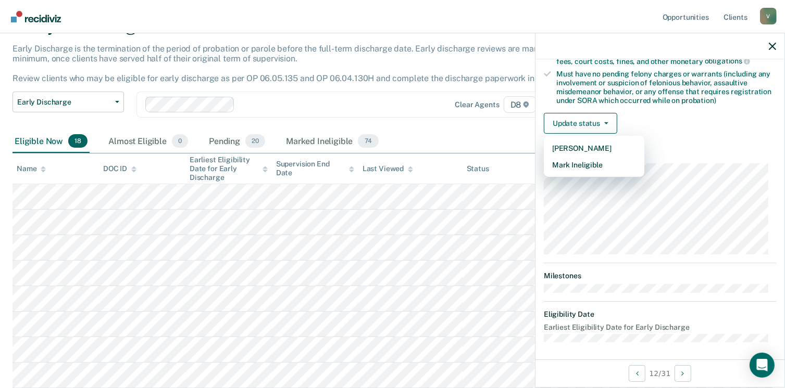
click at [338, 99] on div at bounding box center [329, 105] width 180 height 12
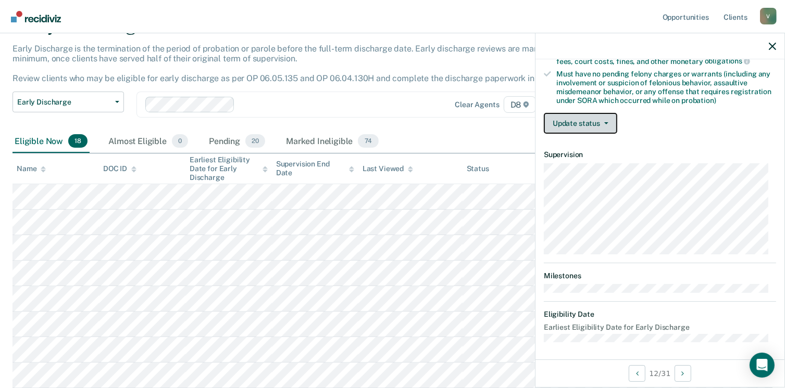
click at [604, 116] on button "Update status" at bounding box center [580, 123] width 73 height 21
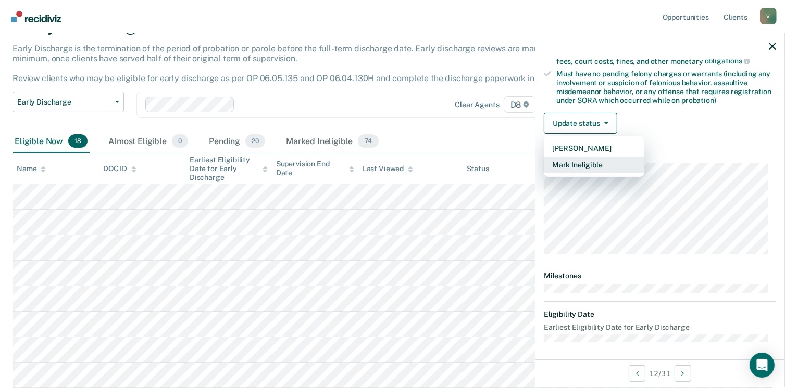
click at [582, 163] on button "Mark Ineligible" at bounding box center [594, 165] width 100 height 17
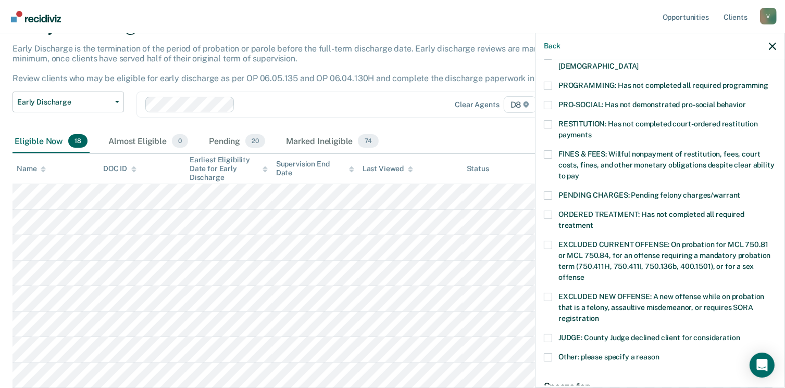
click at [549, 120] on span at bounding box center [548, 124] width 8 height 8
click at [591, 131] on input "RESTITUTION: Has not completed court-ordered restitution payments" at bounding box center [591, 131] width 0 height 0
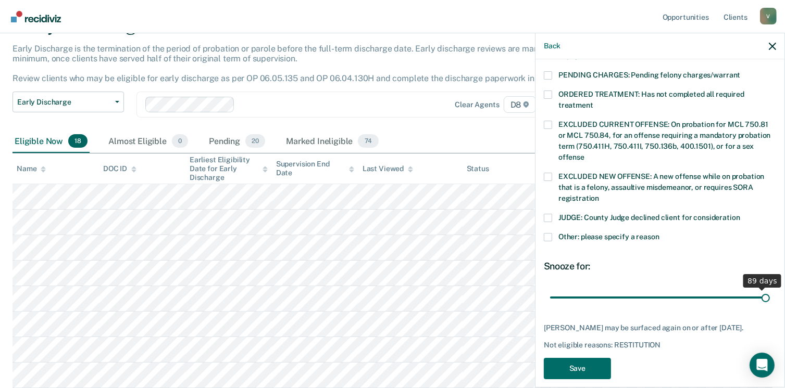
drag, startPoint x: 619, startPoint y: 283, endPoint x: 784, endPoint y: 289, distance: 164.6
type input "90"
click at [769, 289] on input "range" at bounding box center [660, 298] width 220 height 18
click at [589, 360] on button "Save" at bounding box center [577, 368] width 67 height 21
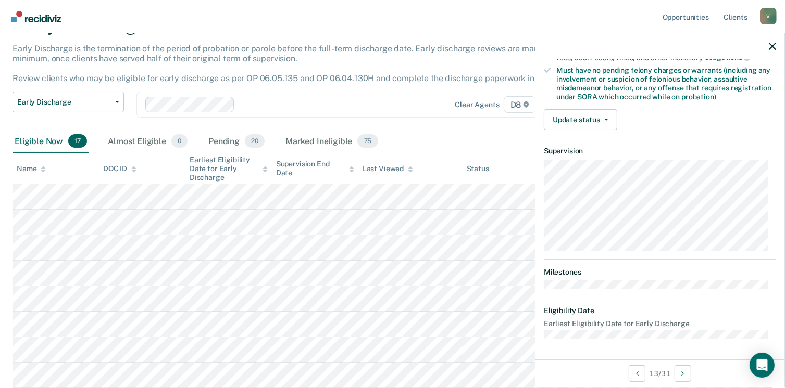
scroll to position [219, 0]
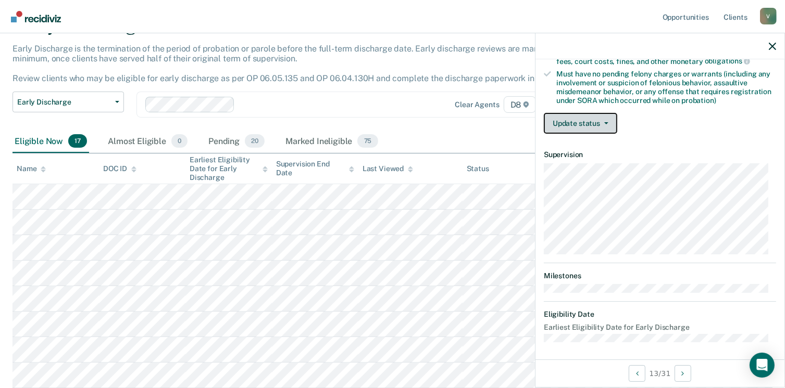
click at [607, 122] on icon "button" at bounding box center [606, 123] width 4 height 2
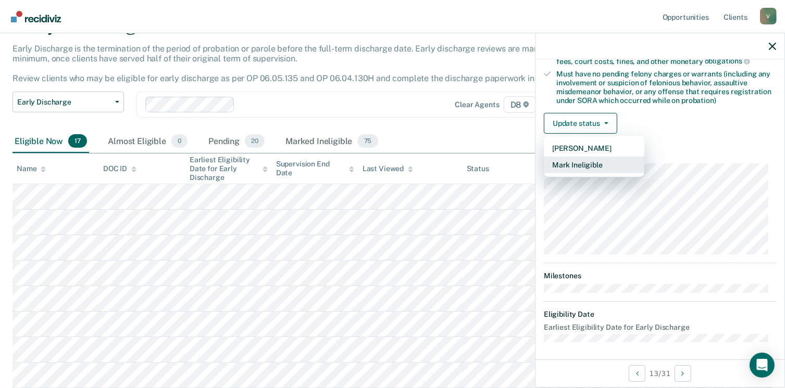
click at [581, 161] on button "Mark Ineligible" at bounding box center [594, 165] width 100 height 17
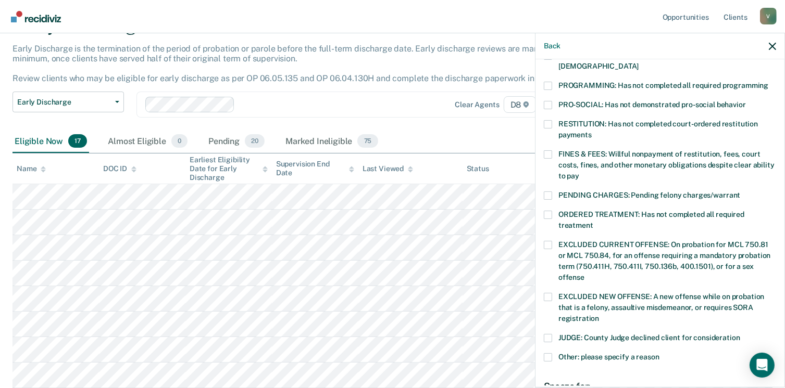
click at [550, 106] on div "PRO-SOCIAL: Has not demonstrated pro-social behavior" at bounding box center [660, 110] width 232 height 19
click at [549, 106] on div "PRO-SOCIAL: Has not demonstrated pro-social behavior" at bounding box center [660, 110] width 232 height 19
click at [549, 120] on span at bounding box center [548, 124] width 8 height 8
click at [591, 131] on input "RESTITUTION: Has not completed court-ordered restitution payments" at bounding box center [591, 131] width 0 height 0
click at [553, 150] on label "FINES & FEES: Willful nonpayment of restitution, fees, court costs, fines, and …" at bounding box center [660, 166] width 232 height 33
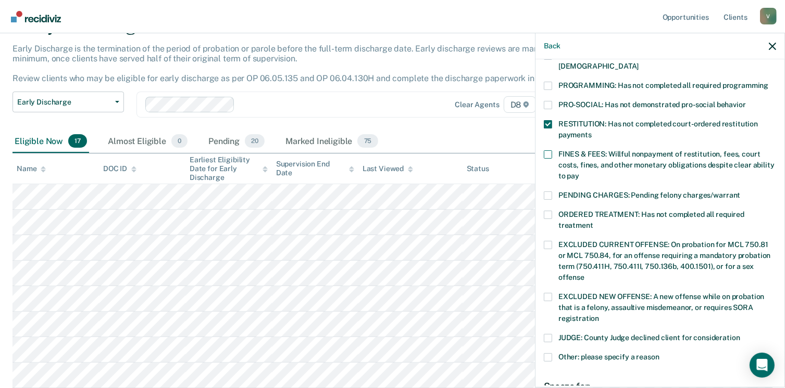
click at [579, 172] on input "FINES & FEES: Willful nonpayment of restitution, fees, court costs, fines, and …" at bounding box center [579, 172] width 0 height 0
click at [550, 150] on span at bounding box center [548, 154] width 8 height 8
click at [579, 172] on input "FINES & FEES: Willful nonpayment of restitution, fees, court costs, fines, and …" at bounding box center [579, 172] width 0 height 0
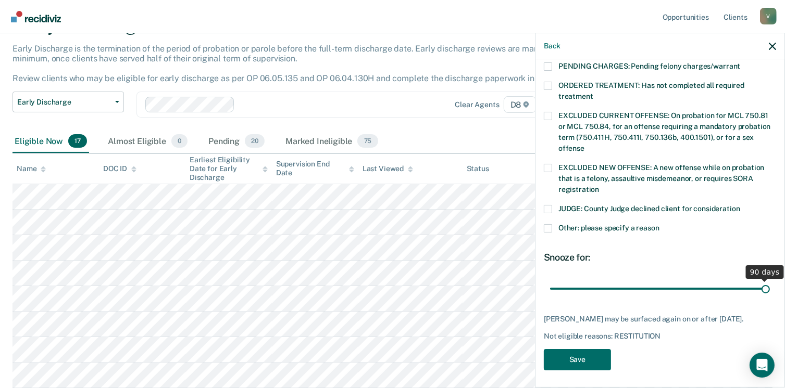
drag, startPoint x: 620, startPoint y: 274, endPoint x: 796, endPoint y: 275, distance: 175.5
type input "90"
click at [769, 280] on input "range" at bounding box center [660, 289] width 220 height 18
click at [586, 355] on button "Save" at bounding box center [577, 359] width 67 height 21
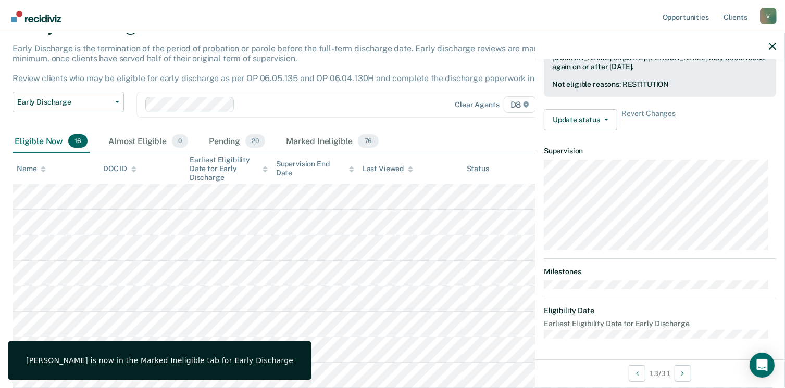
scroll to position [296, 0]
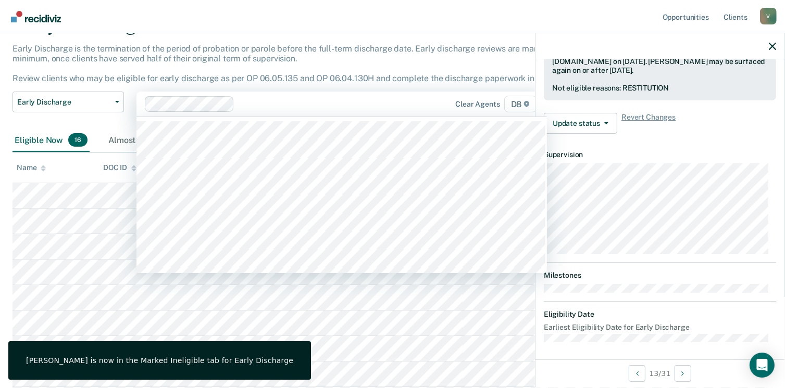
click at [406, 104] on div at bounding box center [328, 104] width 181 height 12
click at [256, 57] on p "Early Discharge is the termination of the period of probation or parole before …" at bounding box center [292, 64] width 560 height 40
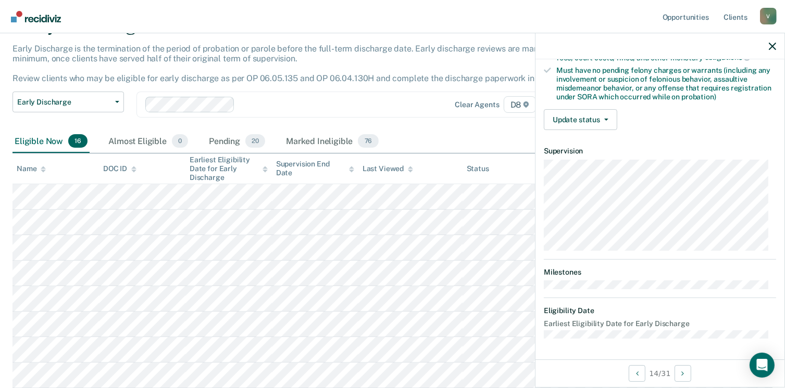
scroll to position [219, 0]
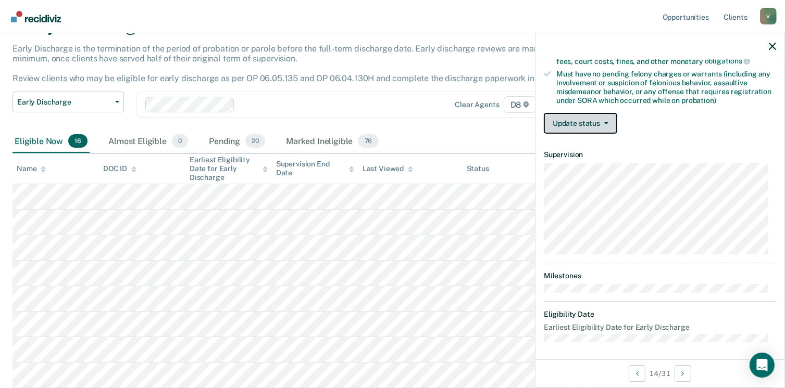
click at [604, 115] on button "Update status" at bounding box center [580, 123] width 73 height 21
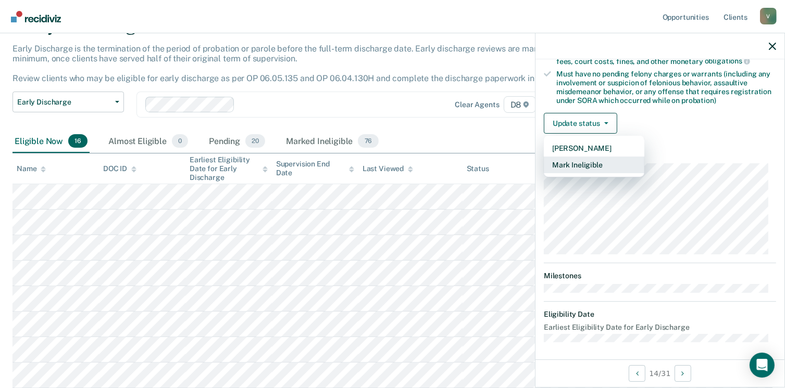
click at [590, 159] on button "Mark Ineligible" at bounding box center [594, 165] width 100 height 17
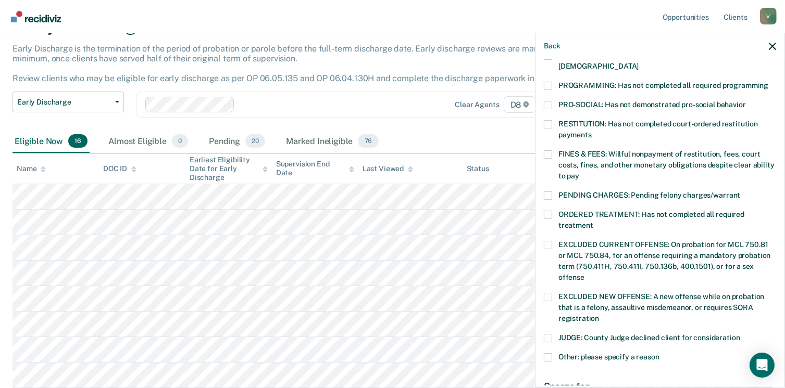
click at [549, 107] on div "PRO-SOCIAL: Has not demonstrated pro-social behavior" at bounding box center [660, 110] width 232 height 19
click at [550, 120] on span at bounding box center [548, 124] width 8 height 8
click at [591, 131] on input "RESTITUTION: Has not completed court-ordered restitution payments" at bounding box center [591, 131] width 0 height 0
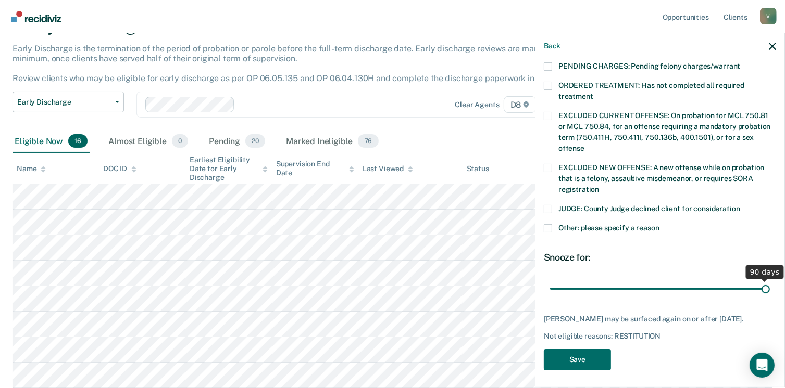
drag, startPoint x: 619, startPoint y: 276, endPoint x: 796, endPoint y: 277, distance: 177.0
type input "90"
click at [769, 280] on input "range" at bounding box center [660, 289] width 220 height 18
click at [557, 361] on button "Save" at bounding box center [577, 359] width 67 height 21
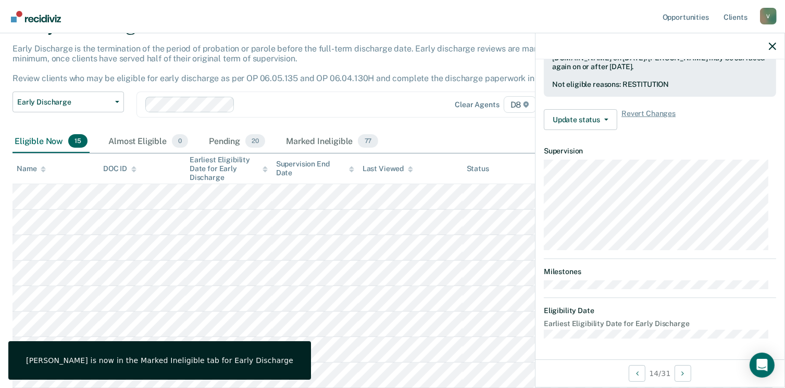
scroll to position [296, 0]
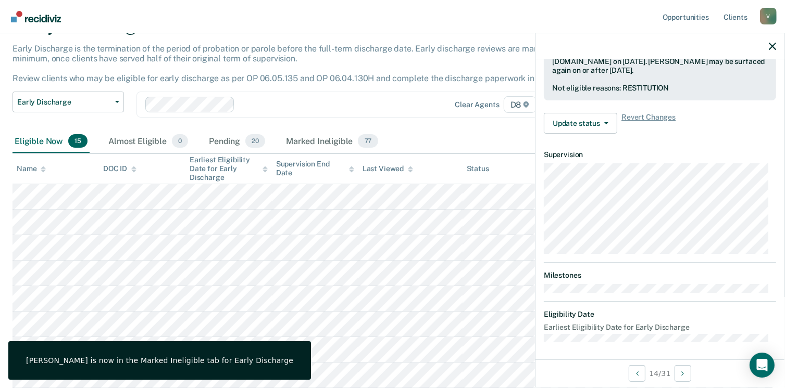
click at [349, 105] on div at bounding box center [329, 105] width 180 height 12
click at [286, 61] on div "Early Discharge is the termination of the period of probation or parole before …" at bounding box center [306, 68] width 588 height 48
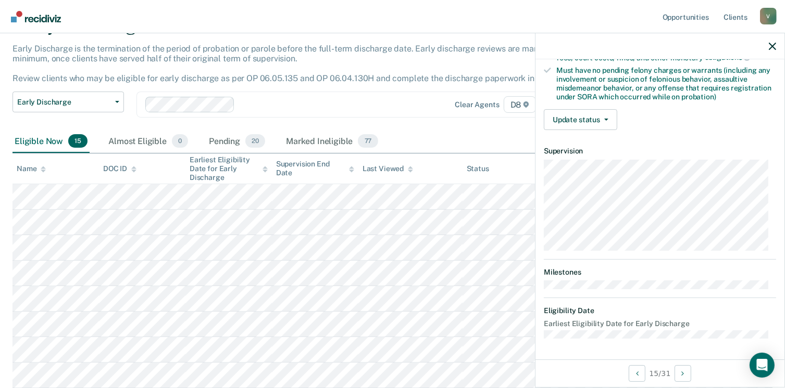
scroll to position [219, 0]
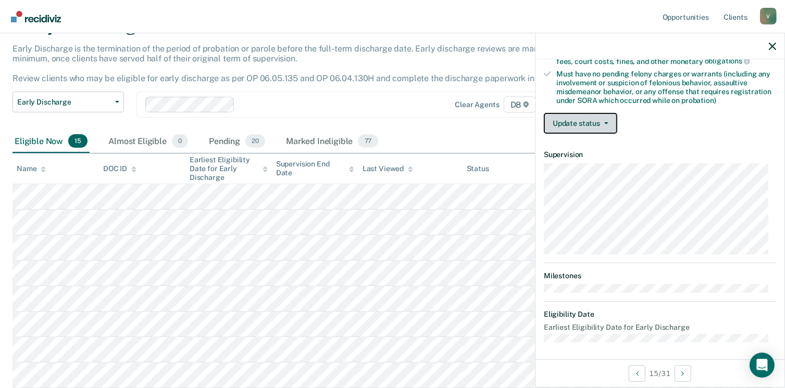
click at [609, 115] on button "Update status" at bounding box center [580, 123] width 73 height 21
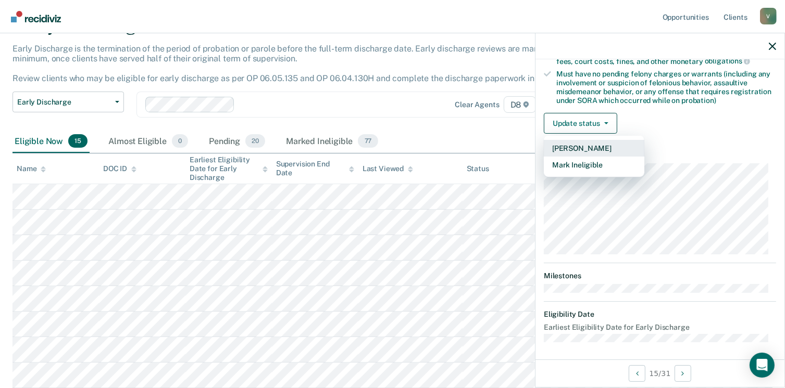
click at [575, 142] on button "[PERSON_NAME]" at bounding box center [594, 148] width 100 height 17
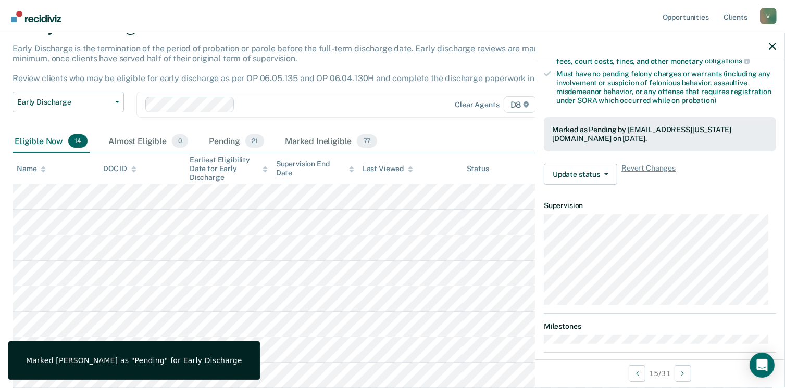
click at [352, 104] on div at bounding box center [329, 105] width 180 height 12
